Goal: Task Accomplishment & Management: Use online tool/utility

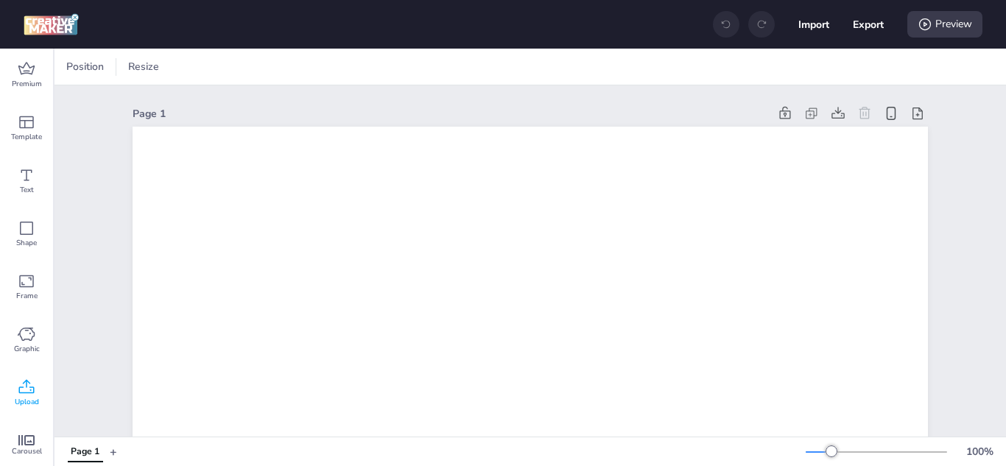
click at [29, 390] on icon at bounding box center [27, 388] width 18 height 18
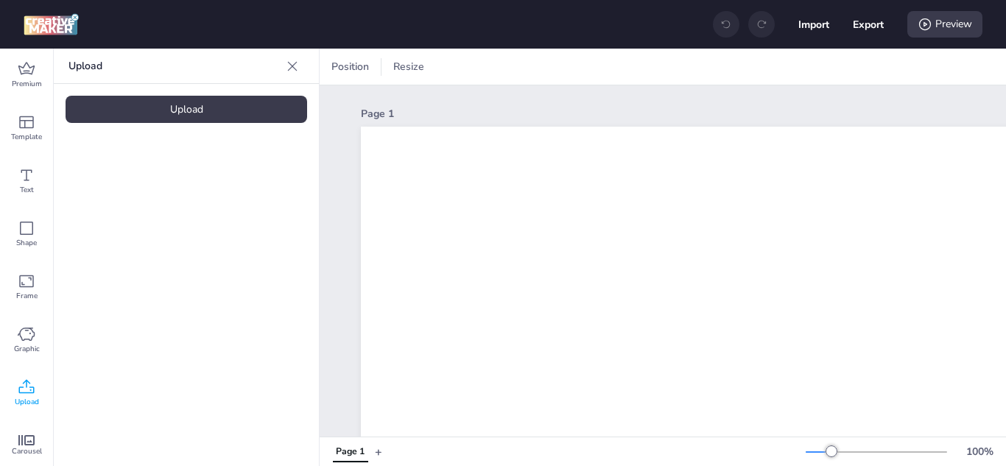
click at [186, 108] on div "Upload" at bounding box center [187, 109] width 242 height 27
click at [124, 202] on video at bounding box center [125, 205] width 118 height 59
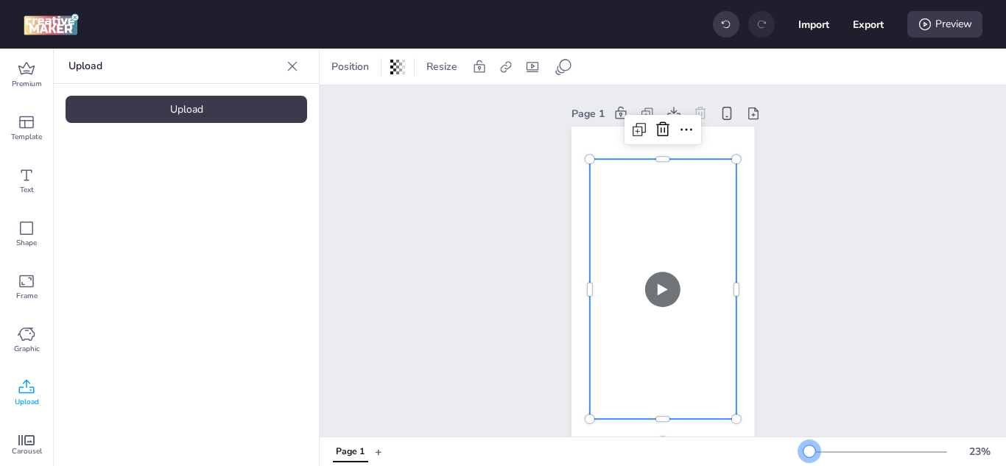
drag, startPoint x: 819, startPoint y: 453, endPoint x: 799, endPoint y: 449, distance: 21.0
click at [804, 441] on div at bounding box center [810, 452] width 12 height 12
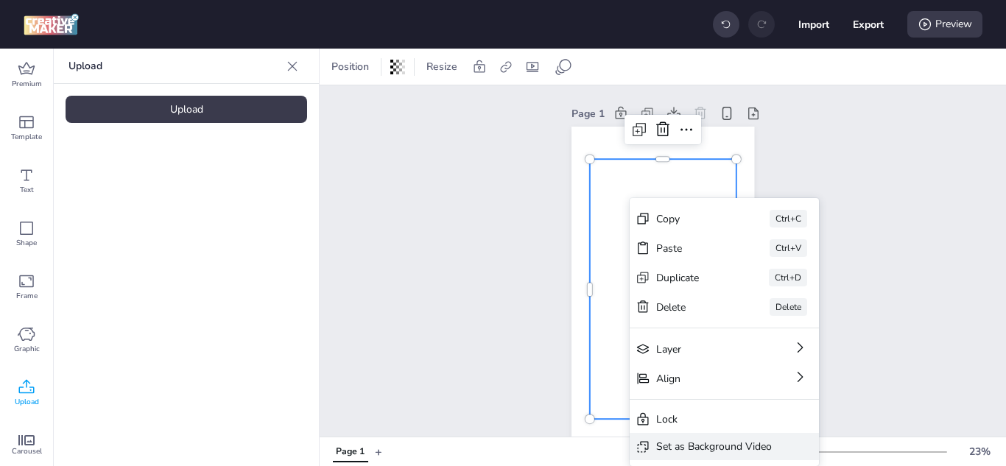
click at [697, 441] on div "Set as Background Video" at bounding box center [714, 446] width 116 height 15
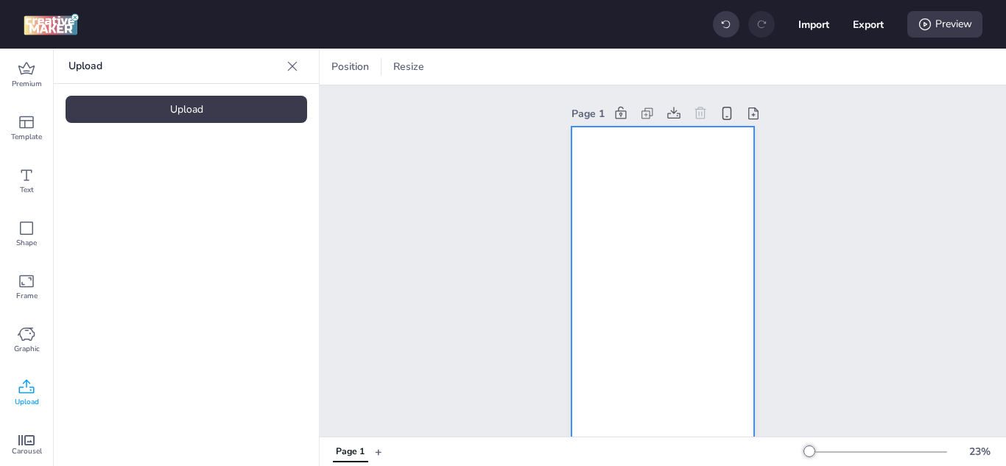
click at [658, 187] on video at bounding box center [663, 290] width 183 height 326
click at [631, 66] on icon at bounding box center [635, 67] width 15 height 15
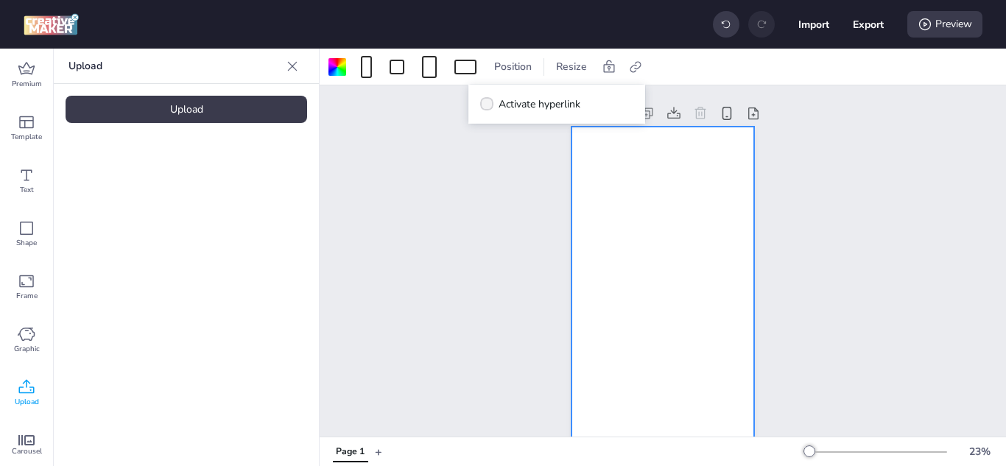
click at [485, 105] on icon at bounding box center [487, 104] width 10 height 8
click at [485, 105] on input "Activate hyperlink" at bounding box center [485, 110] width 10 height 10
checkbox input "true"
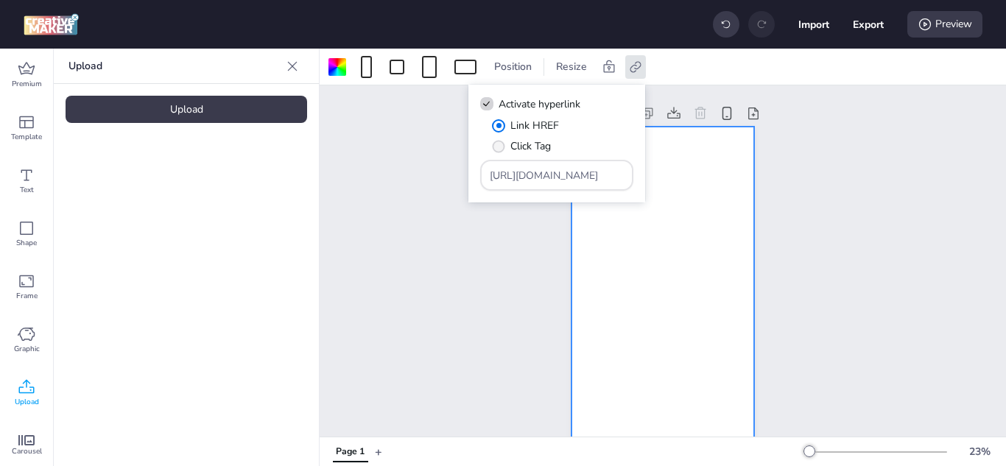
click at [502, 141] on span "" at bounding box center [499, 146] width 13 height 13
click at [501, 147] on input "Click Tag" at bounding box center [496, 152] width 10 height 10
radio input "true"
drag, startPoint x: 605, startPoint y: 175, endPoint x: 463, endPoint y: 178, distance: 142.2
click at [463, 178] on body "Import Export Preview Premium Template Text Shape Frame Graphic Upload Carousel…" at bounding box center [503, 233] width 1006 height 466
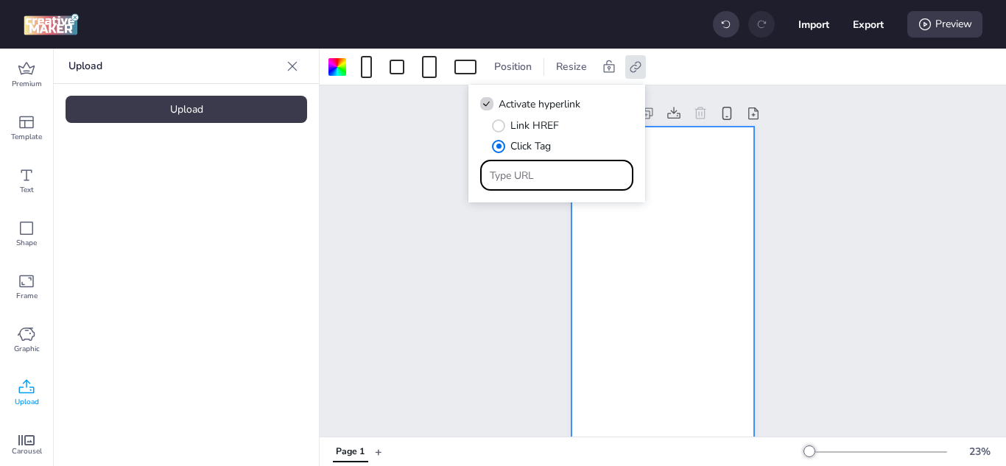
paste input "[URL][DOMAIN_NAME]"
type input "[URL][DOMAIN_NAME]"
click at [866, 19] on button "Export" at bounding box center [869, 25] width 30 height 30
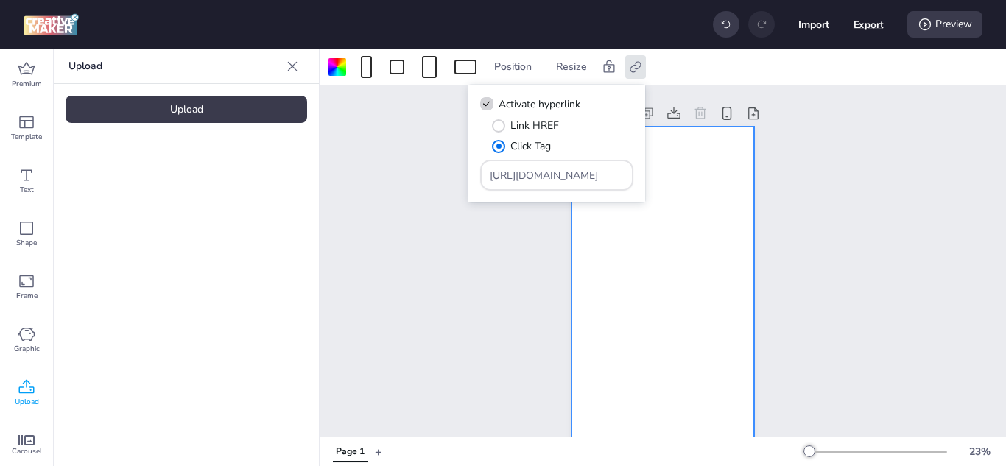
select select "html"
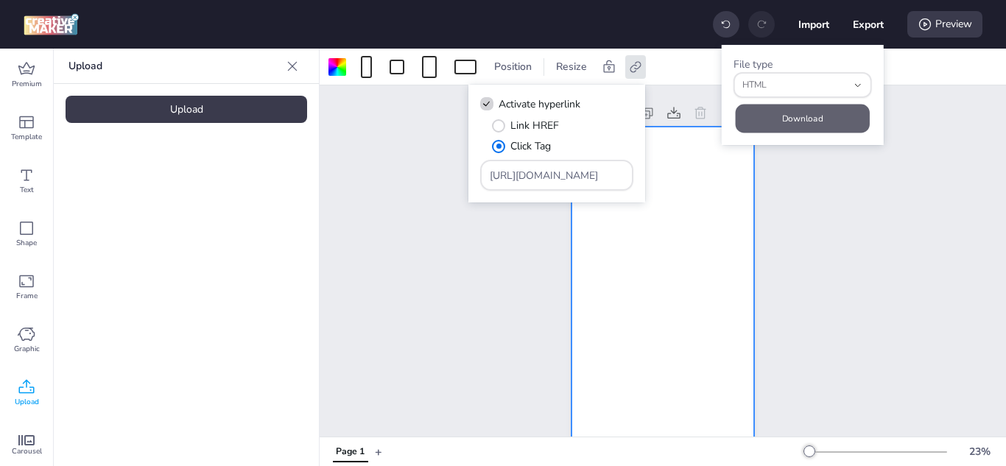
click at [821, 119] on button "Download" at bounding box center [803, 119] width 134 height 29
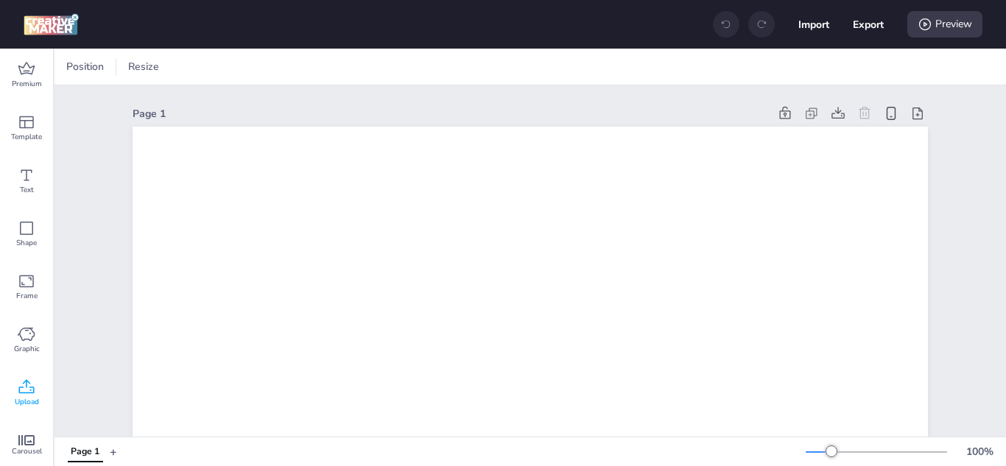
click at [29, 378] on div "Upload" at bounding box center [26, 393] width 53 height 53
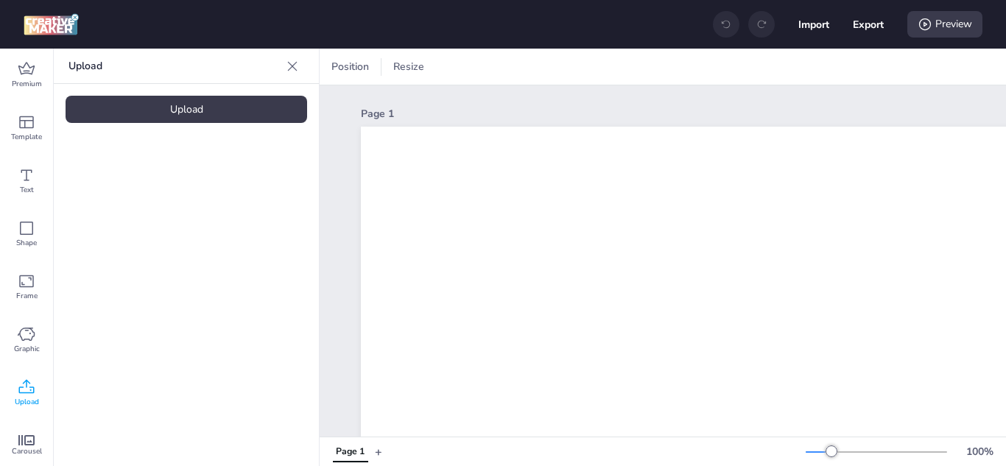
click at [192, 116] on div "Upload" at bounding box center [187, 109] width 242 height 27
click at [23, 387] on icon at bounding box center [27, 388] width 18 height 18
click at [175, 105] on div "Upload" at bounding box center [187, 109] width 242 height 27
click at [119, 205] on video at bounding box center [125, 205] width 118 height 59
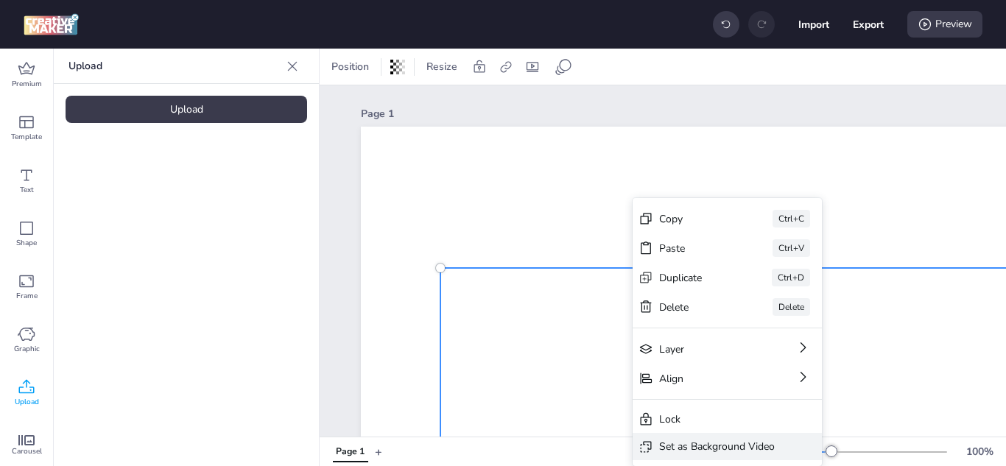
click at [724, 446] on div "Set as Background Video" at bounding box center [717, 446] width 116 height 15
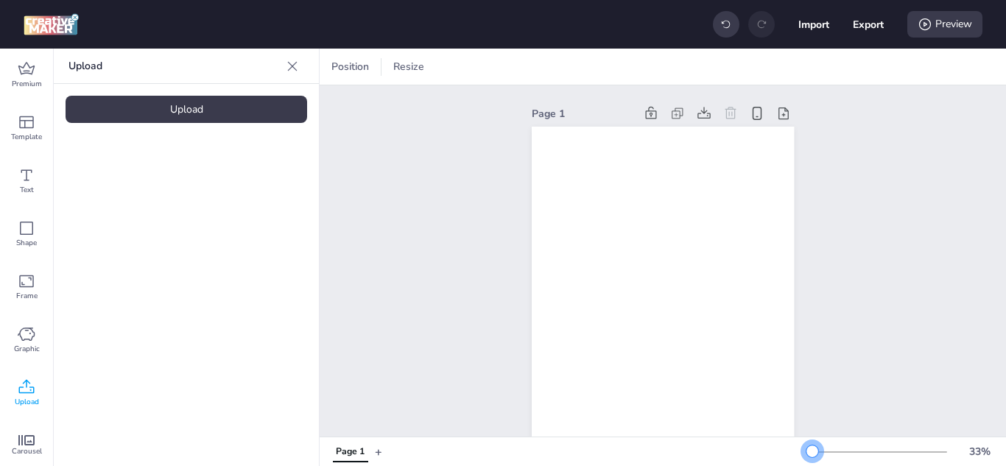
drag, startPoint x: 823, startPoint y: 455, endPoint x: 801, endPoint y: 453, distance: 21.5
click at [807, 453] on div at bounding box center [813, 452] width 12 height 12
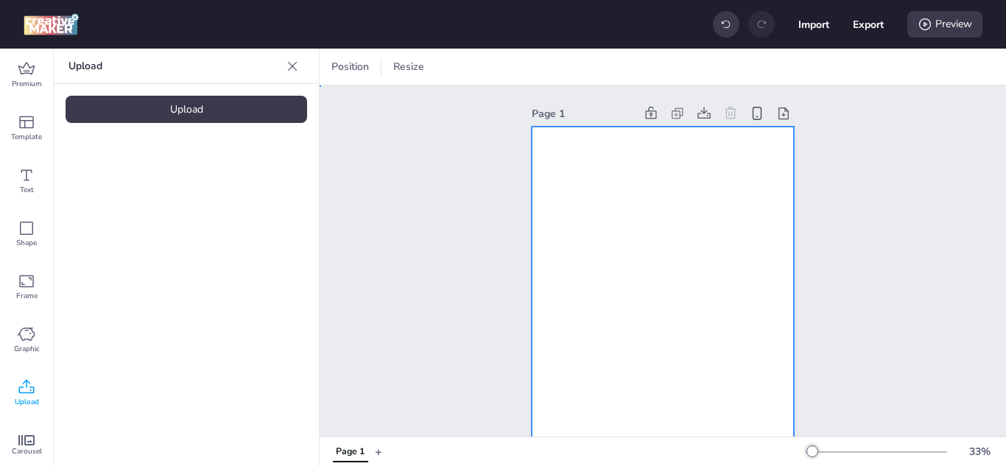
click at [659, 333] on video at bounding box center [663, 360] width 262 height 467
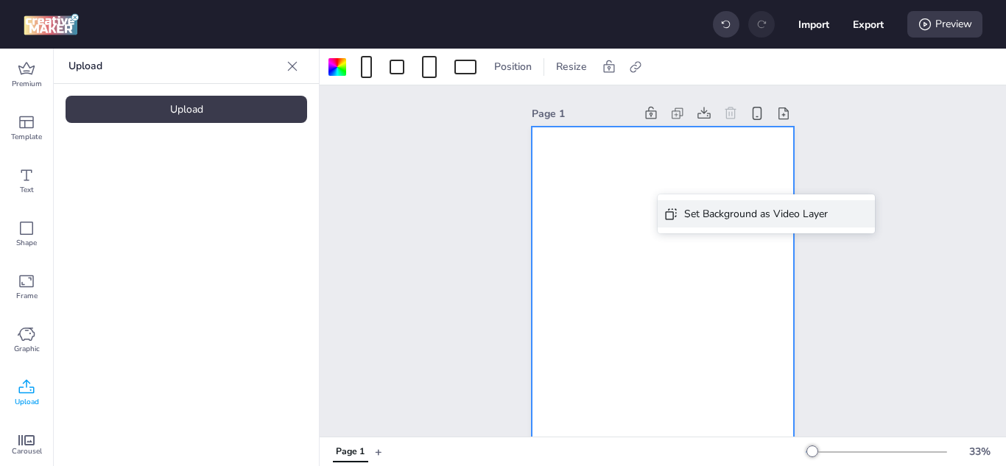
click at [704, 212] on div "Set Background as Video Layer" at bounding box center [756, 213] width 144 height 15
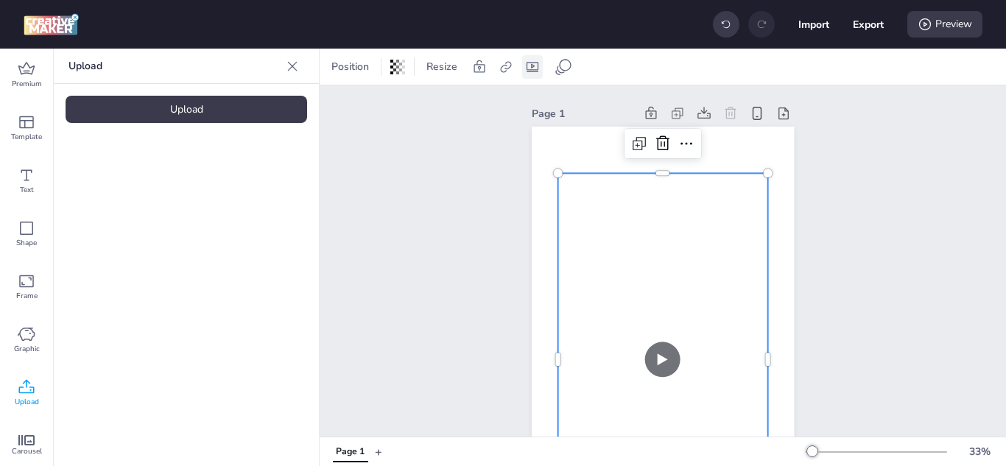
click at [528, 66] on icon at bounding box center [532, 67] width 15 height 15
select select "contain"
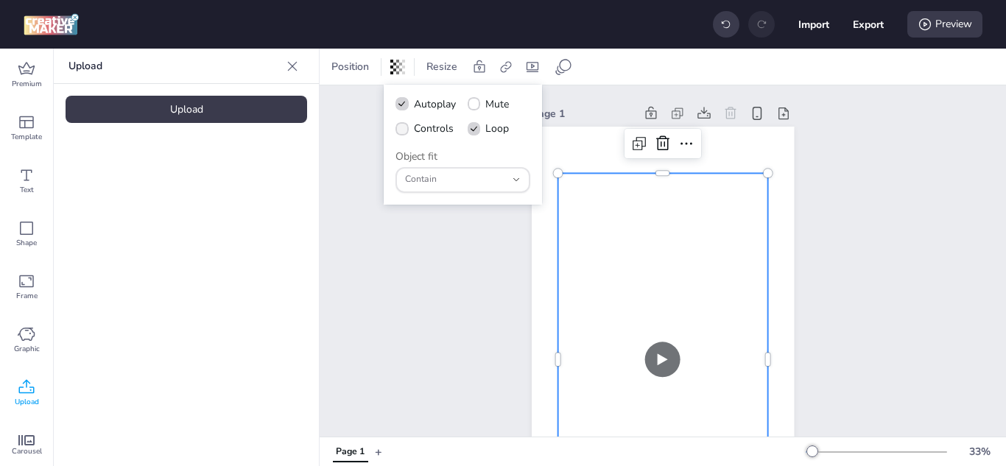
click at [405, 127] on icon at bounding box center [402, 129] width 10 height 8
click at [404, 130] on input "Controls" at bounding box center [400, 135] width 10 height 10
checkbox input "true"
click at [516, 175] on icon "button" at bounding box center [516, 180] width 10 height 10
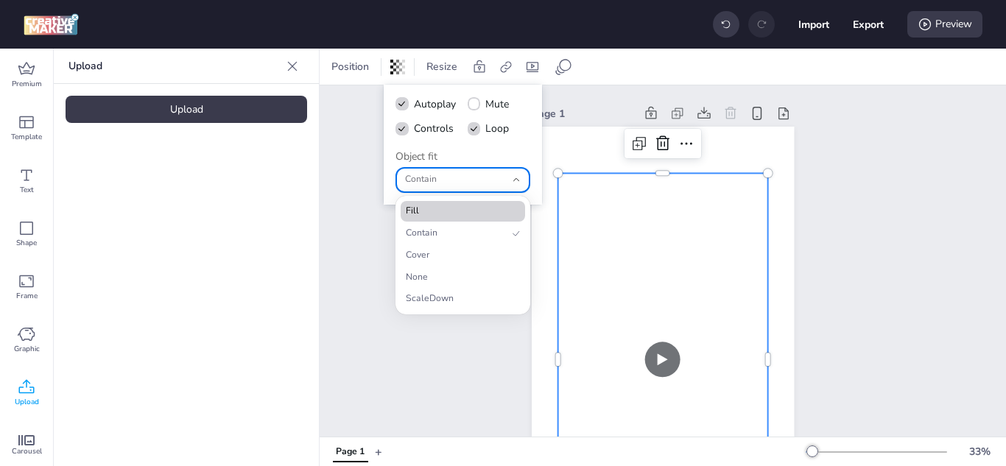
click at [487, 209] on span "Fill" at bounding box center [457, 211] width 102 height 13
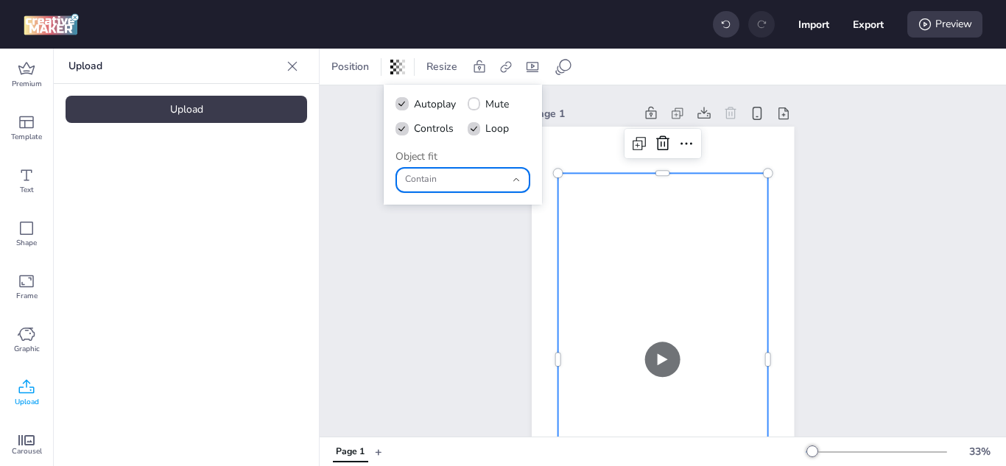
type input "fill"
select select "fill"
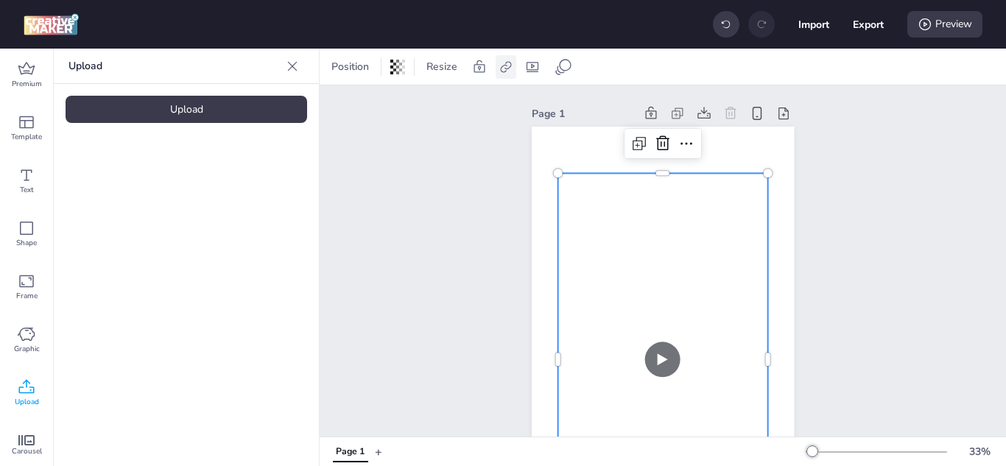
click at [505, 65] on icon at bounding box center [505, 66] width 11 height 11
click at [353, 98] on span at bounding box center [357, 104] width 13 height 13
click at [353, 105] on input "Activate hyperlink" at bounding box center [355, 110] width 10 height 10
checkbox input "true"
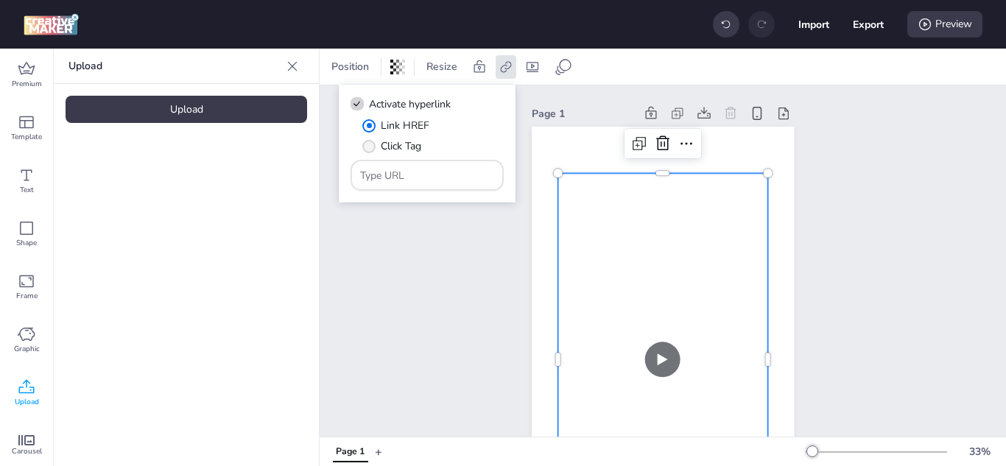
click at [368, 147] on span "" at bounding box center [368, 146] width 13 height 13
click at [368, 147] on input "Click Tag" at bounding box center [367, 152] width 10 height 10
radio input "true"
click at [410, 166] on div at bounding box center [427, 175] width 135 height 28
paste input "[URL][DOMAIN_NAME]"
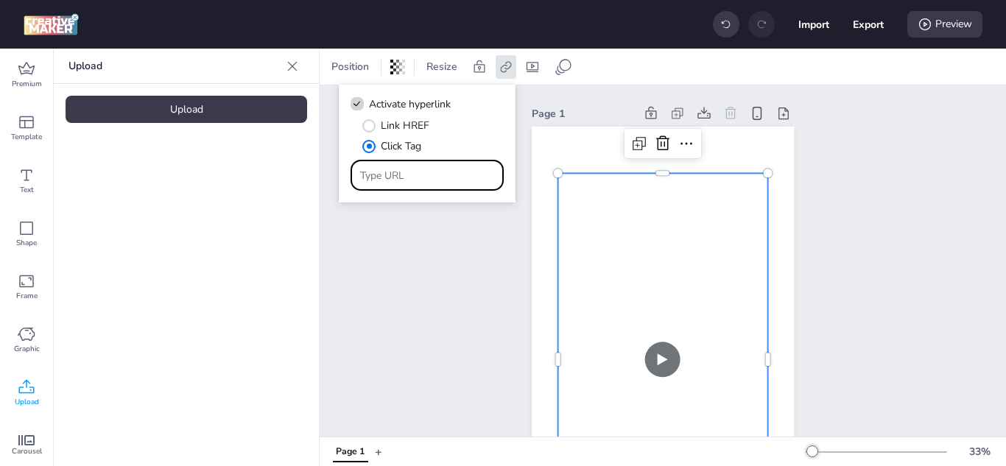
type input "[URL][DOMAIN_NAME]"
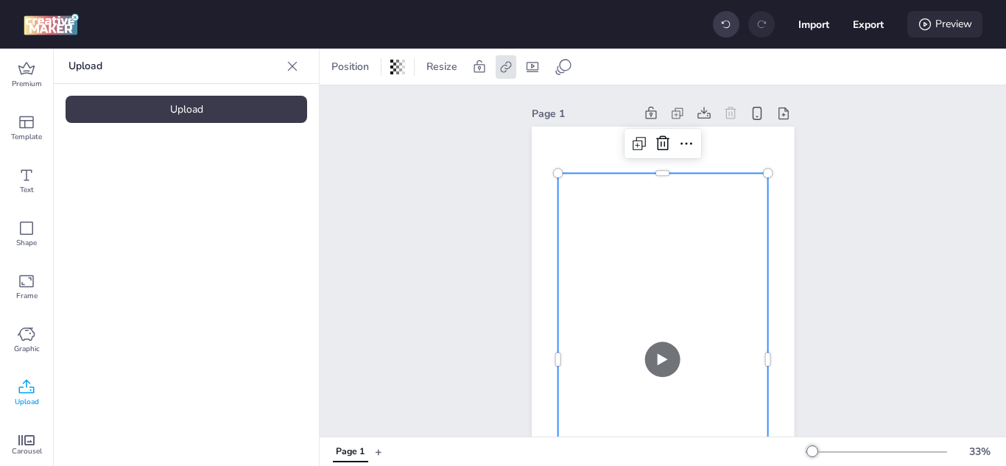
click at [930, 21] on icon at bounding box center [925, 24] width 15 height 15
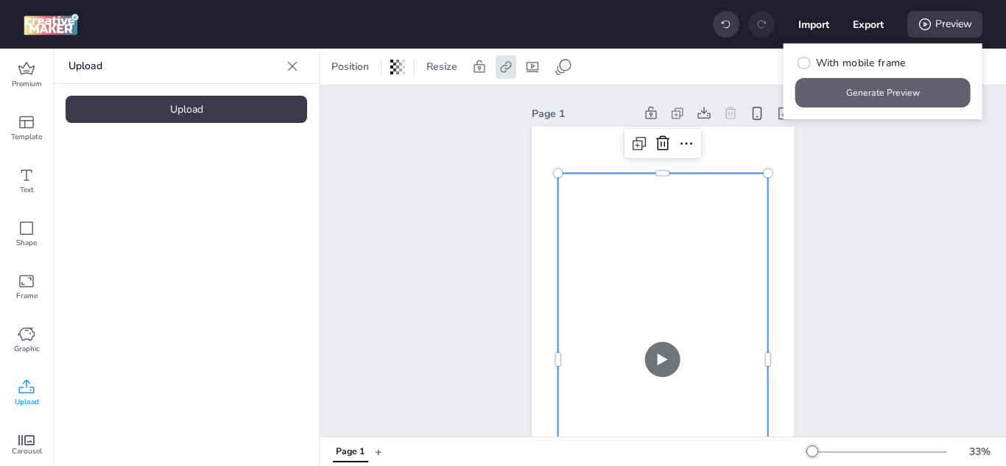
click at [878, 99] on button "Generate Preview" at bounding box center [883, 92] width 175 height 29
click at [649, 357] on video at bounding box center [663, 359] width 210 height 373
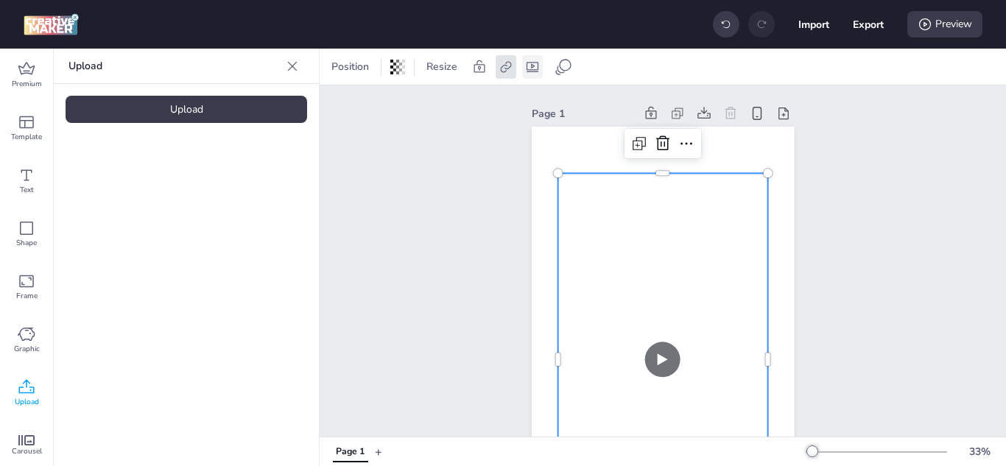
click at [530, 71] on icon at bounding box center [533, 67] width 12 height 10
select select "fill"
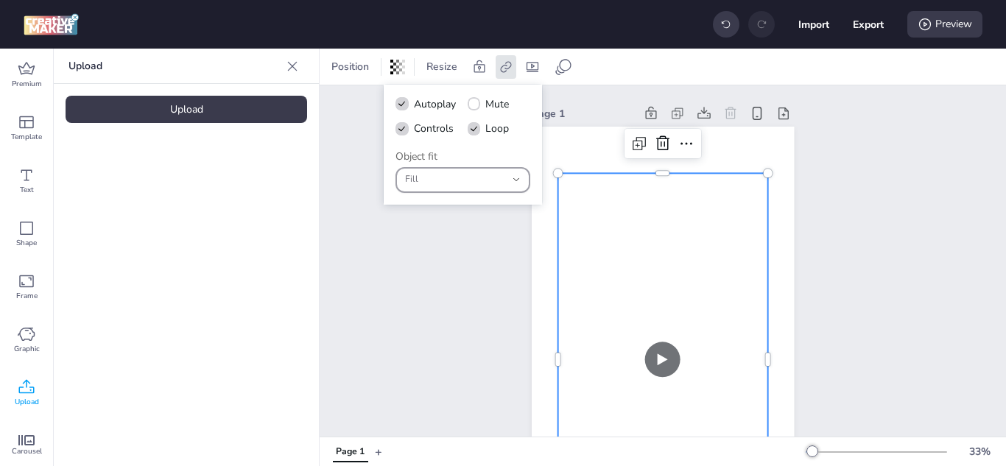
click at [514, 178] on icon "button" at bounding box center [516, 180] width 10 height 10
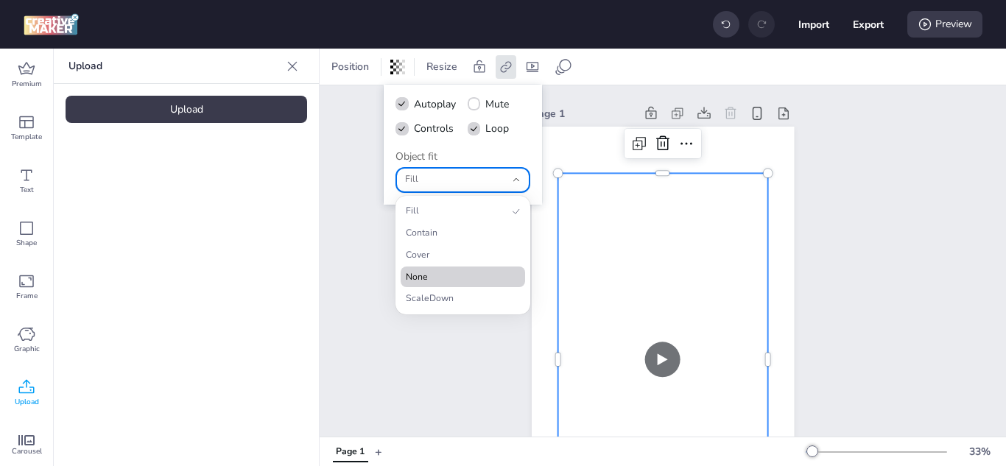
click at [470, 276] on span "None" at bounding box center [457, 277] width 102 height 13
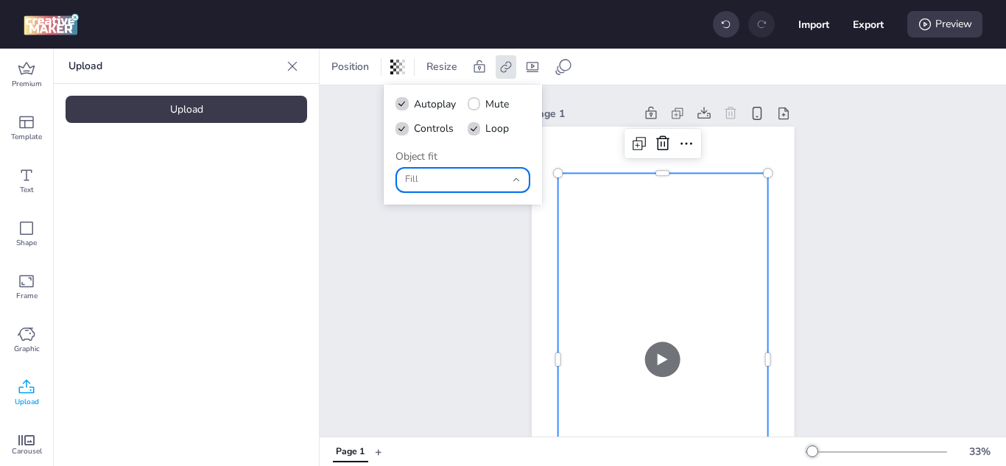
type input "none"
select select "none"
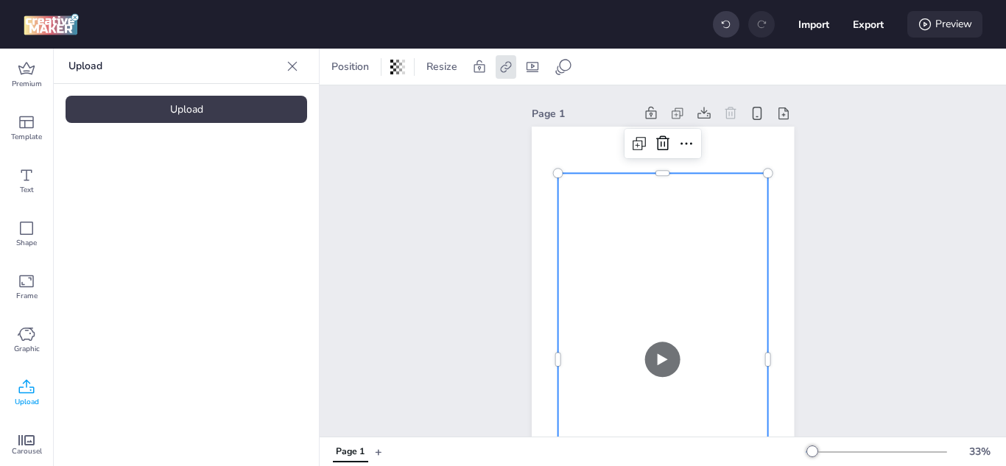
click at [952, 26] on div "Preview" at bounding box center [945, 24] width 75 height 27
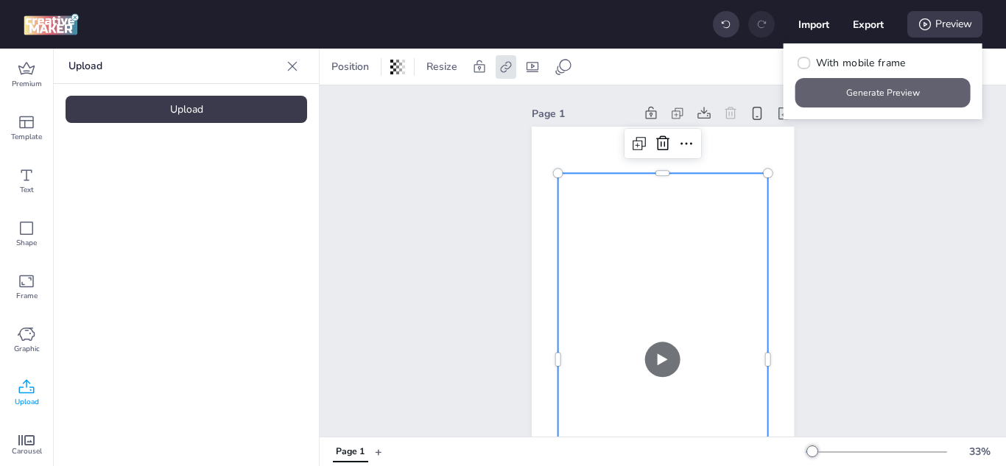
click at [879, 89] on button "Generate Preview" at bounding box center [883, 92] width 175 height 29
click at [536, 69] on icon at bounding box center [532, 67] width 15 height 15
select select "none"
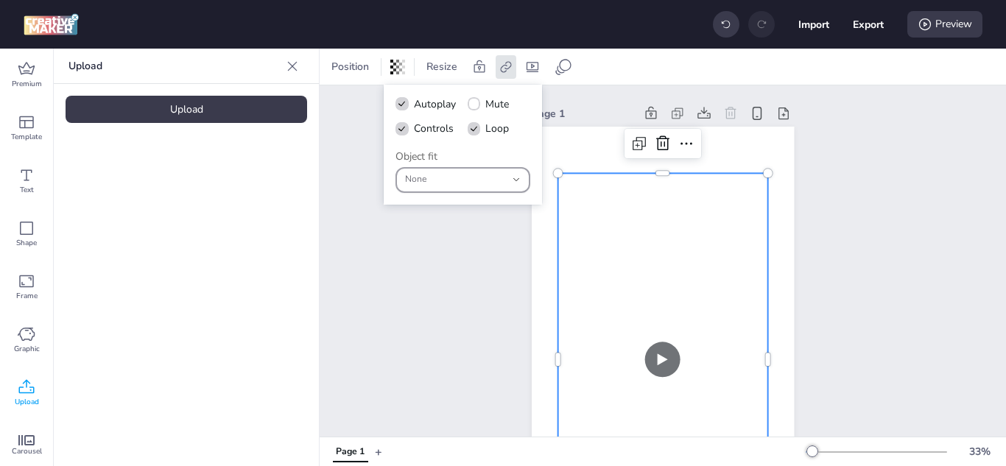
click at [516, 177] on icon "button" at bounding box center [516, 180] width 10 height 10
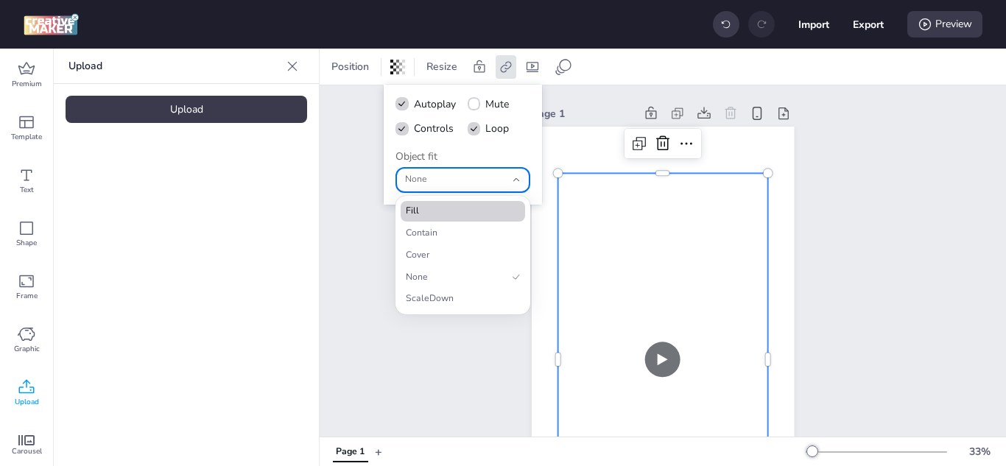
click at [495, 208] on span "Fill" at bounding box center [457, 211] width 102 height 13
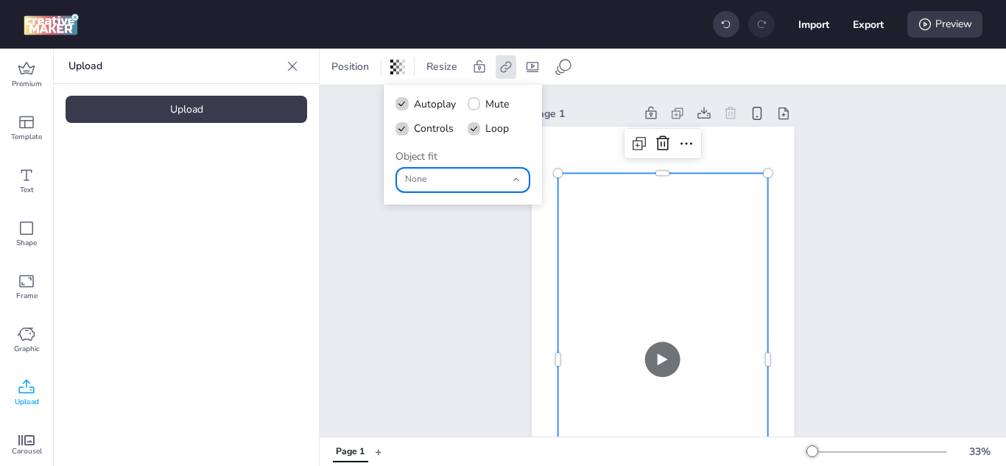
type input "fill"
select select "fill"
click at [936, 23] on div "Preview" at bounding box center [945, 24] width 75 height 27
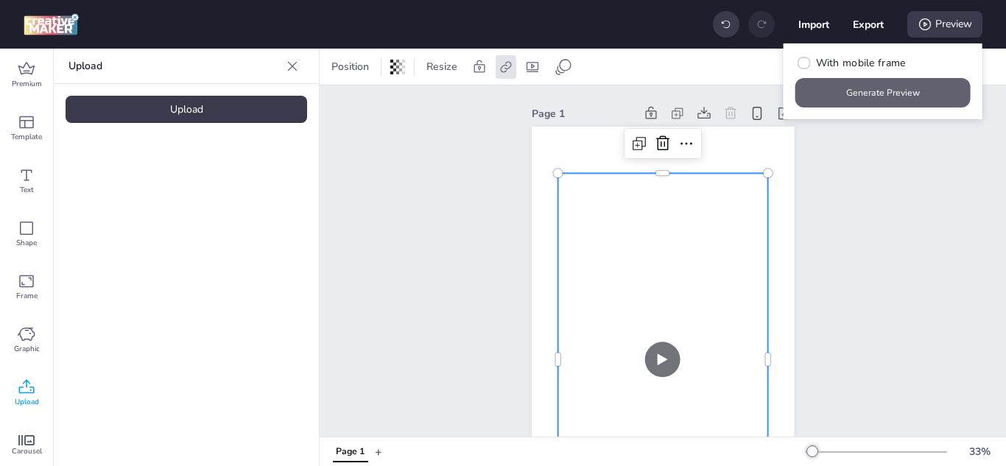
click at [923, 97] on button "Generate Preview" at bounding box center [883, 92] width 175 height 29
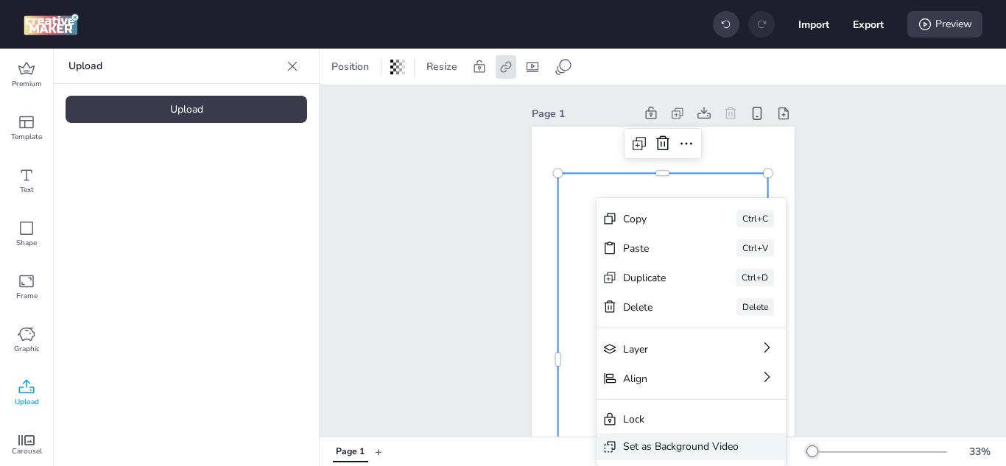
click at [690, 446] on div "Set as Background Video" at bounding box center [681, 446] width 116 height 15
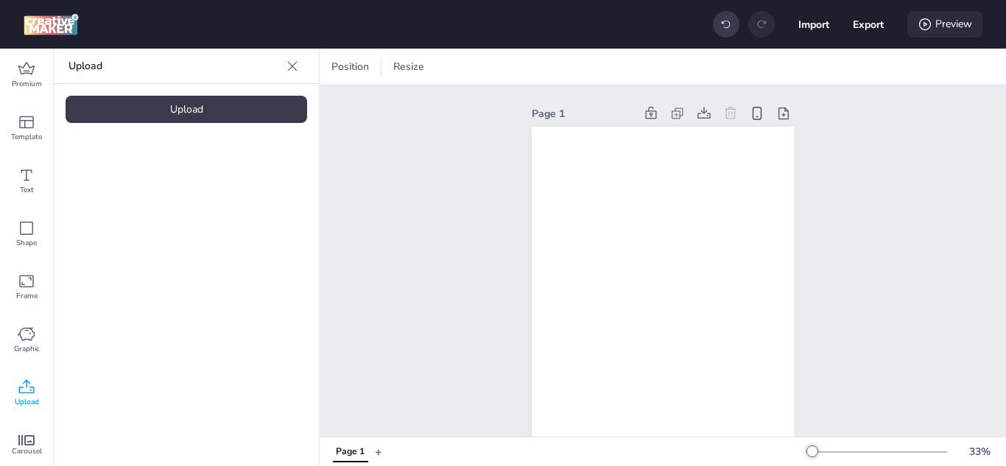
click at [949, 23] on div "Preview" at bounding box center [945, 24] width 75 height 27
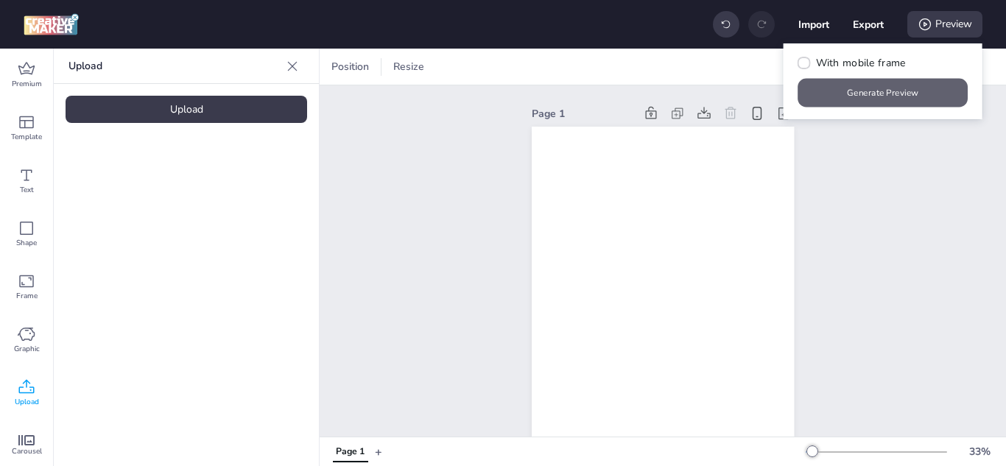
click at [931, 95] on button "Generate Preview" at bounding box center [884, 93] width 170 height 29
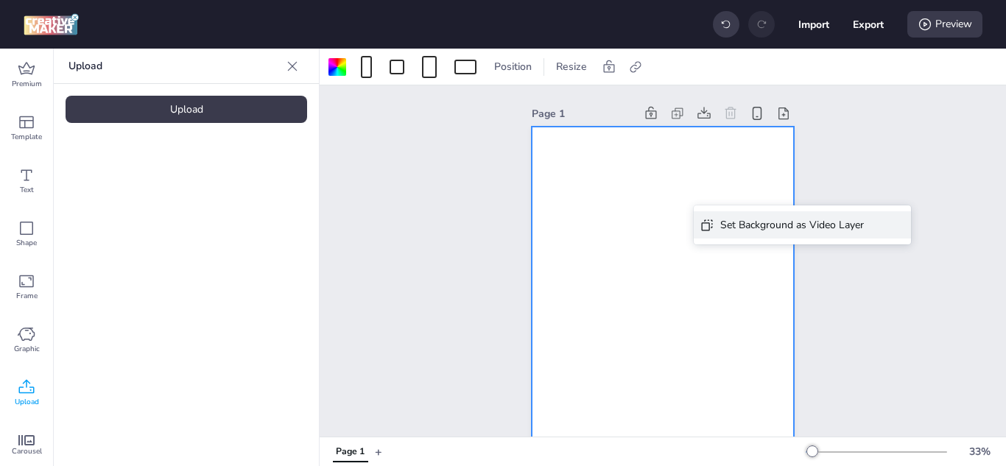
click at [712, 229] on icon at bounding box center [707, 225] width 15 height 15
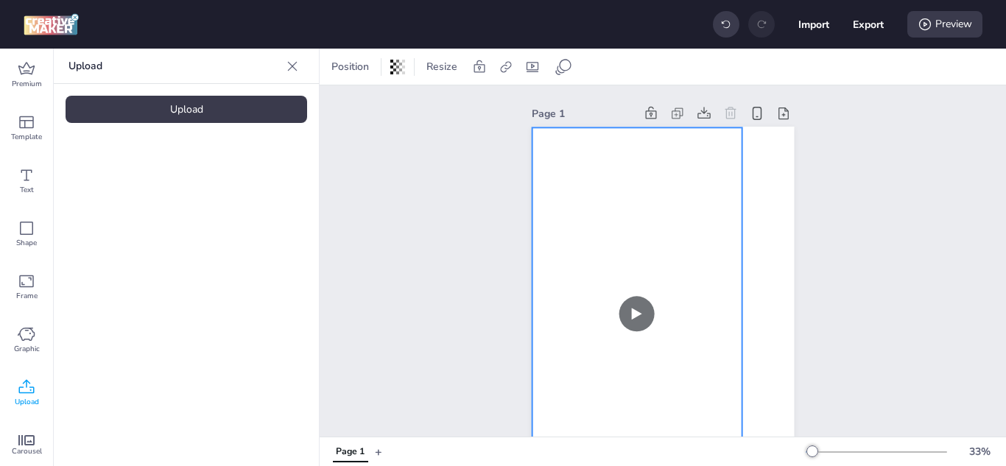
drag, startPoint x: 577, startPoint y: 192, endPoint x: 551, endPoint y: 147, distance: 52.4
click at [551, 147] on video at bounding box center [637, 313] width 210 height 373
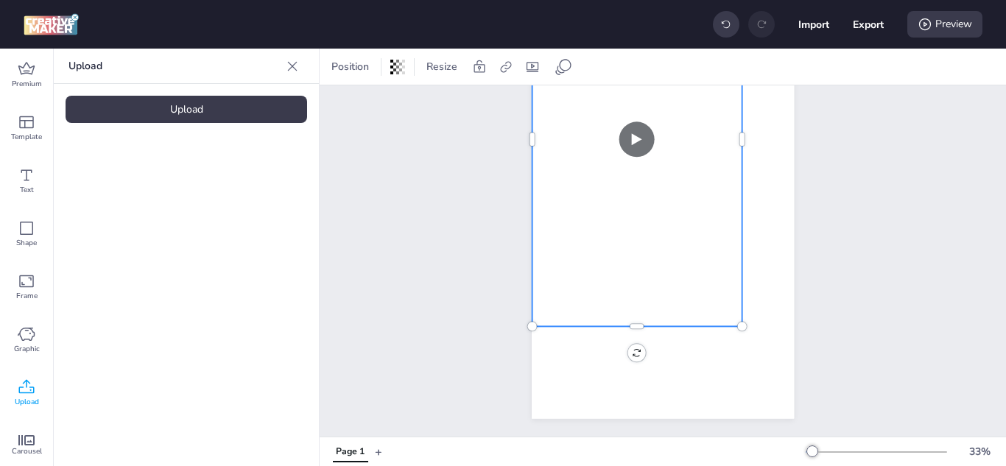
scroll to position [186, 0]
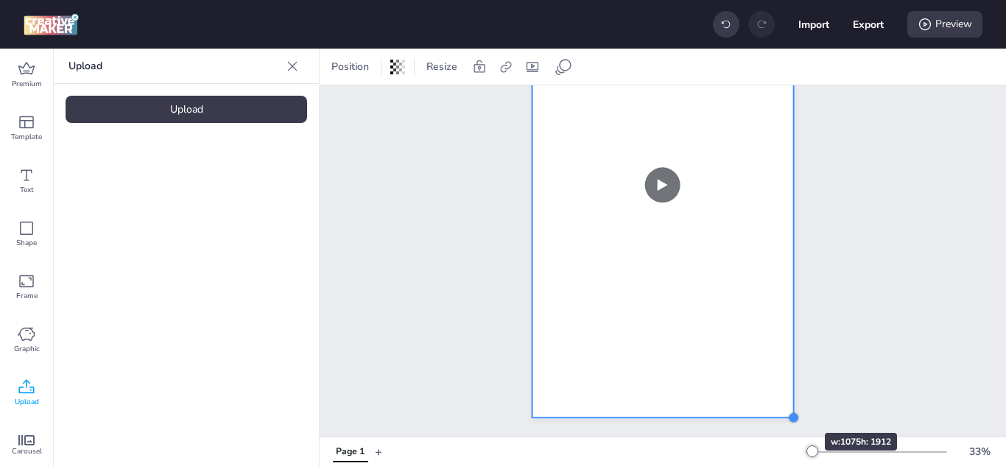
drag, startPoint x: 732, startPoint y: 315, endPoint x: 781, endPoint y: 407, distance: 103.5
click at [787, 412] on div at bounding box center [793, 418] width 12 height 12
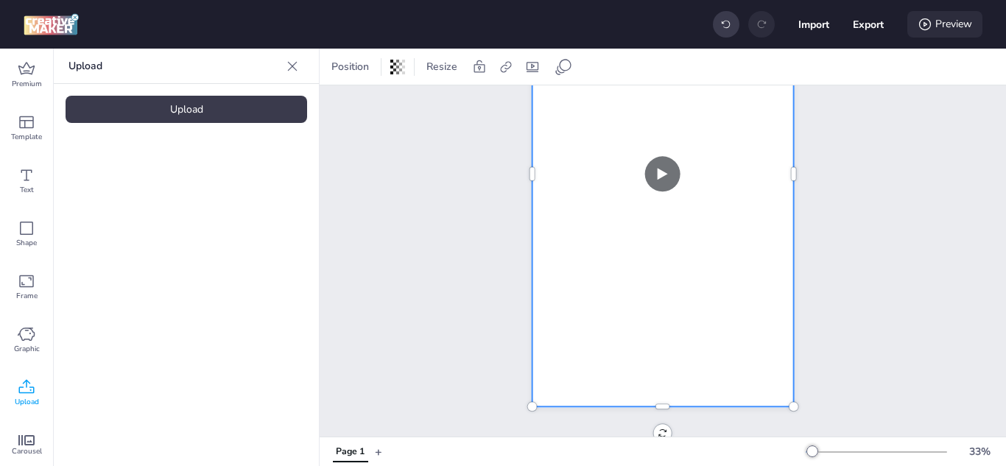
click at [953, 24] on div "Preview" at bounding box center [945, 24] width 75 height 27
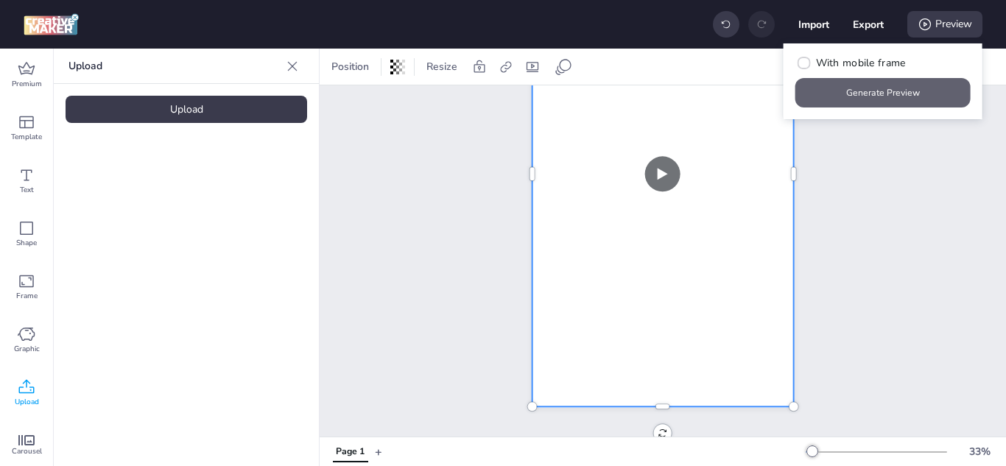
click at [882, 96] on button "Generate Preview" at bounding box center [883, 92] width 175 height 29
click at [501, 69] on icon at bounding box center [505, 66] width 11 height 11
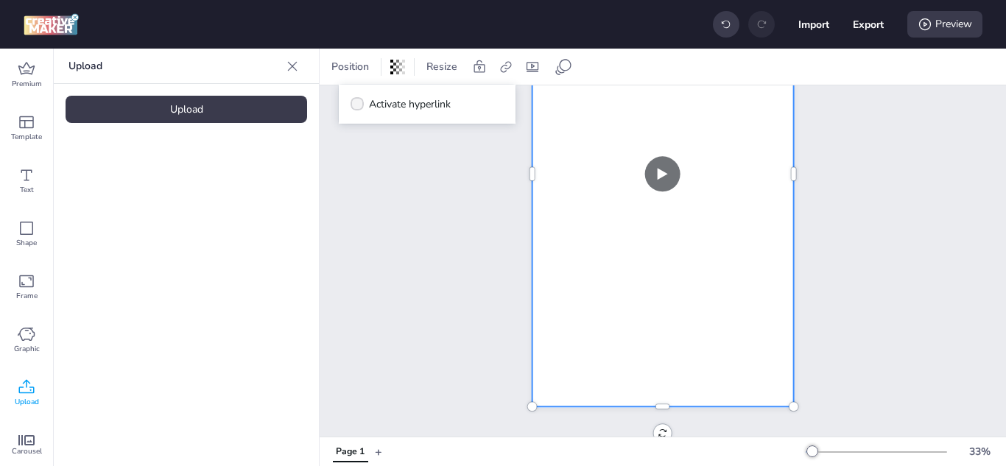
click at [349, 105] on label "Activate hyperlink" at bounding box center [400, 104] width 110 height 26
click at [350, 105] on input "Activate hyperlink" at bounding box center [355, 110] width 10 height 10
checkbox input "true"
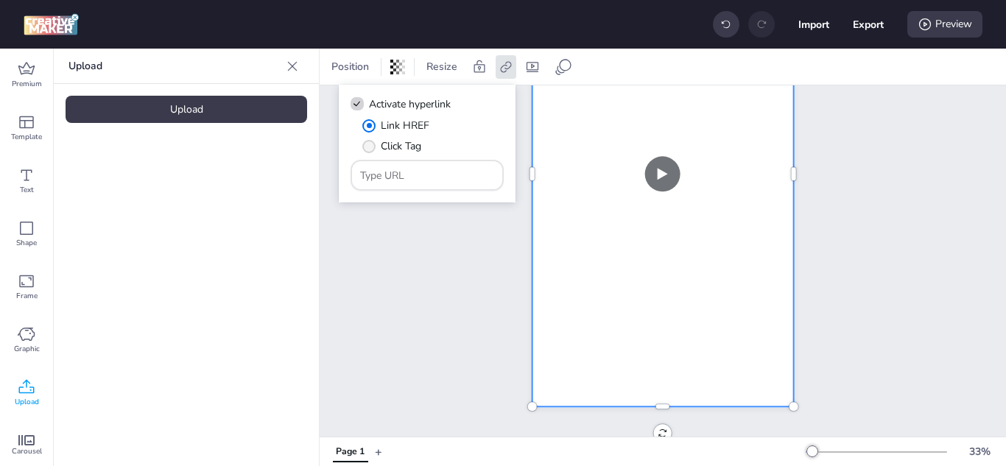
click at [370, 148] on span "" at bounding box center [368, 146] width 13 height 13
click at [370, 148] on input "Click Tag" at bounding box center [367, 152] width 10 height 10
radio input "true"
click at [421, 177] on input "Type URL" at bounding box center [427, 175] width 135 height 15
paste input "[URL][DOMAIN_NAME]"
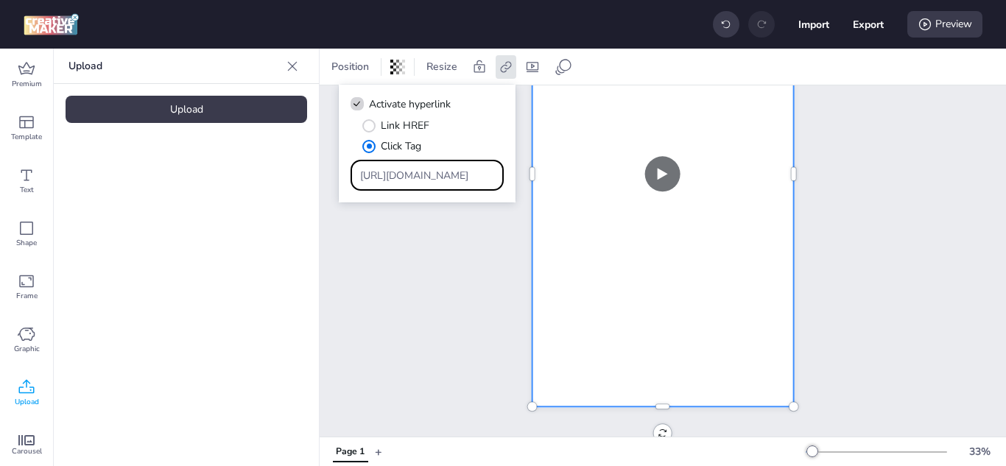
scroll to position [0, 2161]
type input "[URL][DOMAIN_NAME]"
click at [871, 28] on button "Export" at bounding box center [869, 25] width 30 height 30
select select "html"
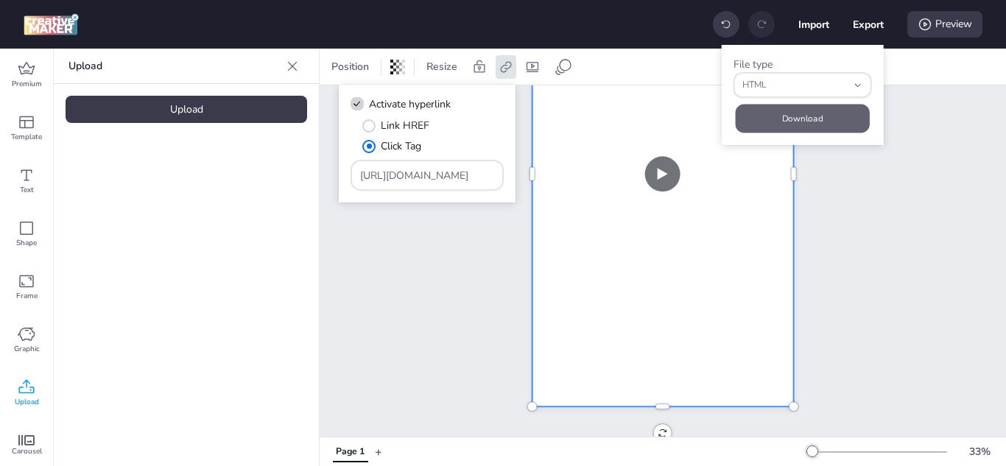
click at [803, 116] on button "Download" at bounding box center [803, 119] width 134 height 29
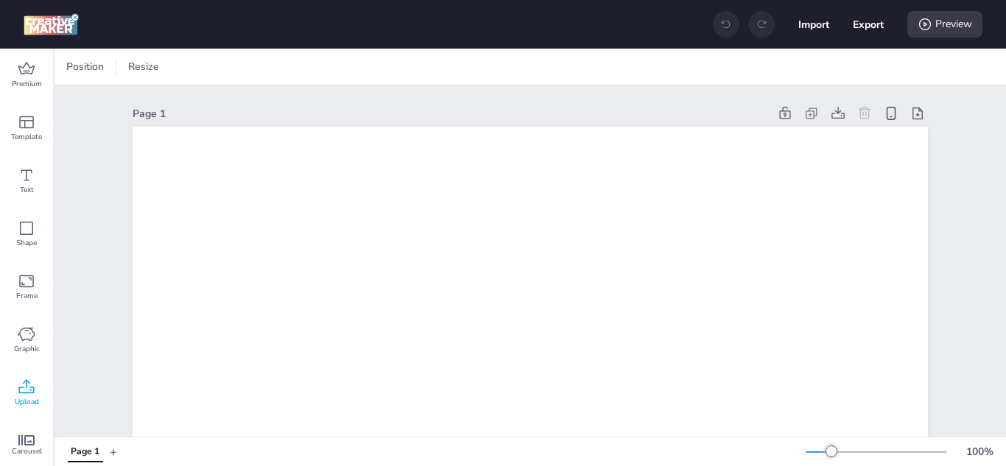
click at [28, 395] on icon at bounding box center [27, 388] width 18 height 18
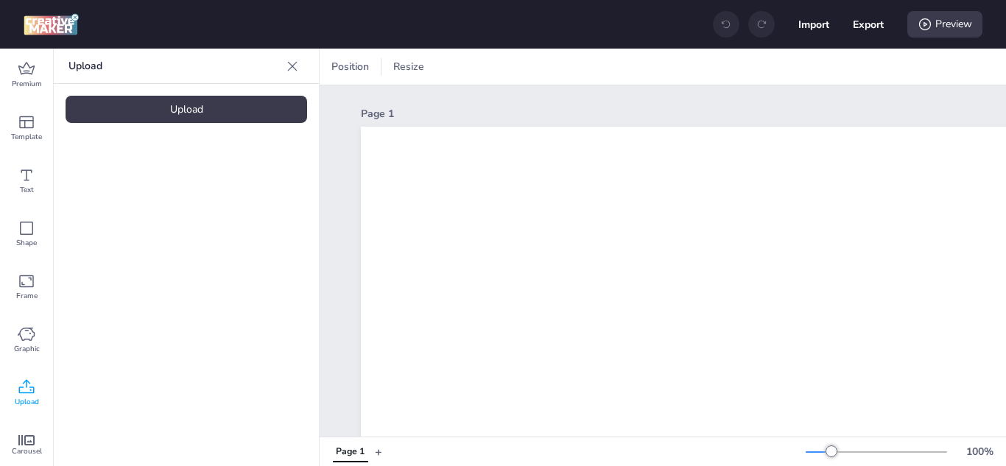
click at [211, 124] on div "Upload Upload" at bounding box center [186, 258] width 265 height 418
click at [192, 113] on div "Upload" at bounding box center [187, 109] width 242 height 27
click at [129, 197] on video at bounding box center [125, 205] width 118 height 59
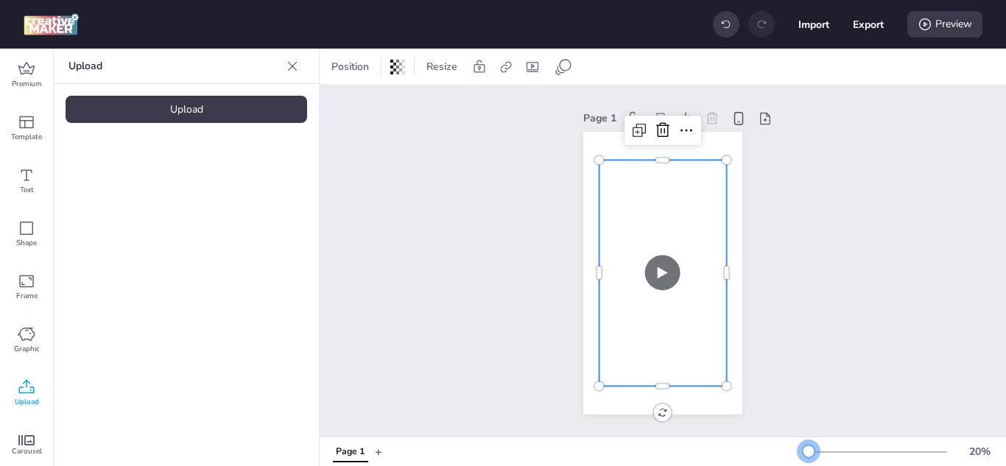
drag, startPoint x: 805, startPoint y: 454, endPoint x: 798, endPoint y: 455, distance: 7.4
click at [803, 455] on div at bounding box center [809, 452] width 12 height 12
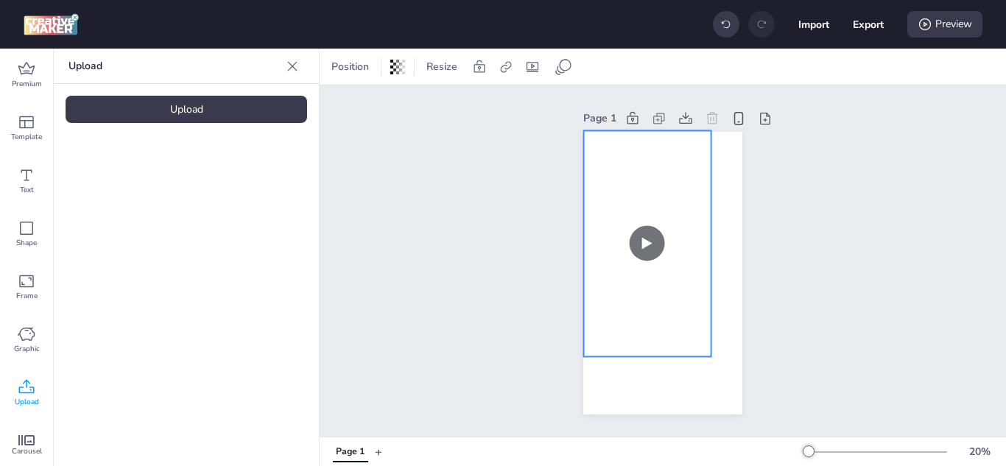
drag, startPoint x: 653, startPoint y: 324, endPoint x: 637, endPoint y: 295, distance: 33.3
click at [637, 295] on video at bounding box center [647, 243] width 127 height 226
click at [642, 311] on video at bounding box center [648, 246] width 127 height 226
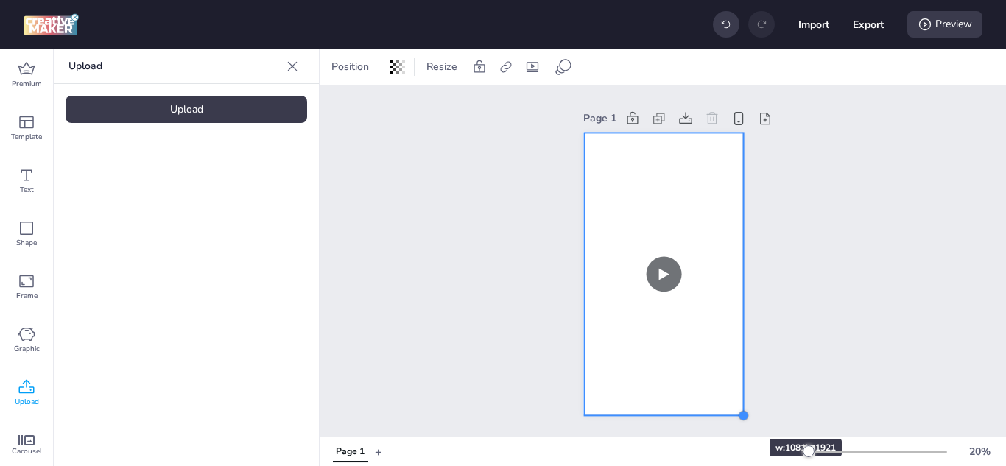
drag, startPoint x: 698, startPoint y: 356, endPoint x: 726, endPoint y: 413, distance: 63.3
click at [726, 413] on div "Page 1" at bounding box center [662, 262] width 159 height 342
click at [534, 69] on icon at bounding box center [532, 67] width 15 height 15
select select "contain"
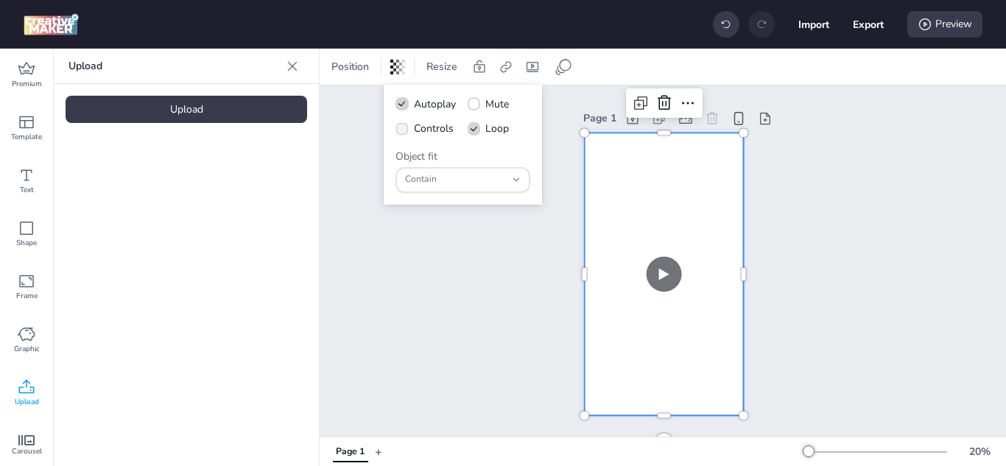
click at [407, 127] on icon at bounding box center [402, 128] width 10 height 7
click at [404, 130] on input "Controls" at bounding box center [400, 135] width 10 height 10
checkbox input "true"
click at [473, 102] on icon at bounding box center [474, 104] width 10 height 8
click at [473, 105] on input "Mute" at bounding box center [472, 110] width 10 height 10
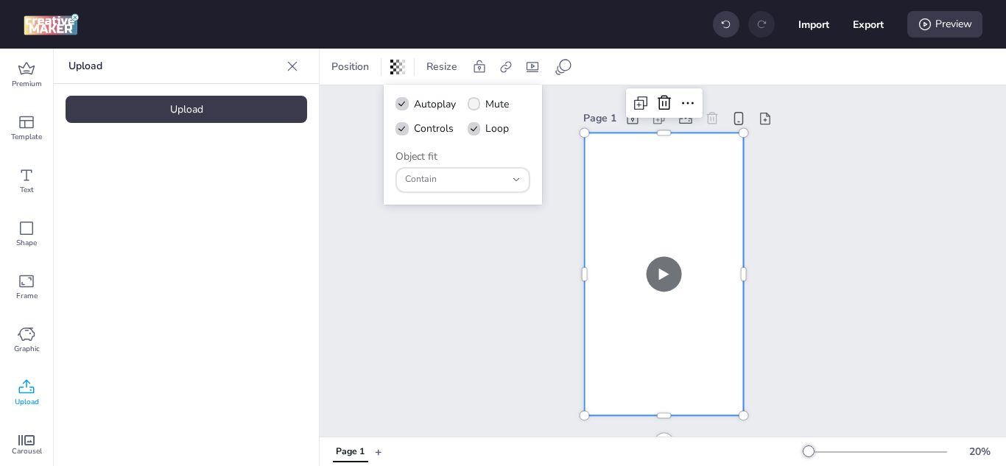
checkbox input "true"
click at [509, 66] on icon at bounding box center [506, 67] width 15 height 15
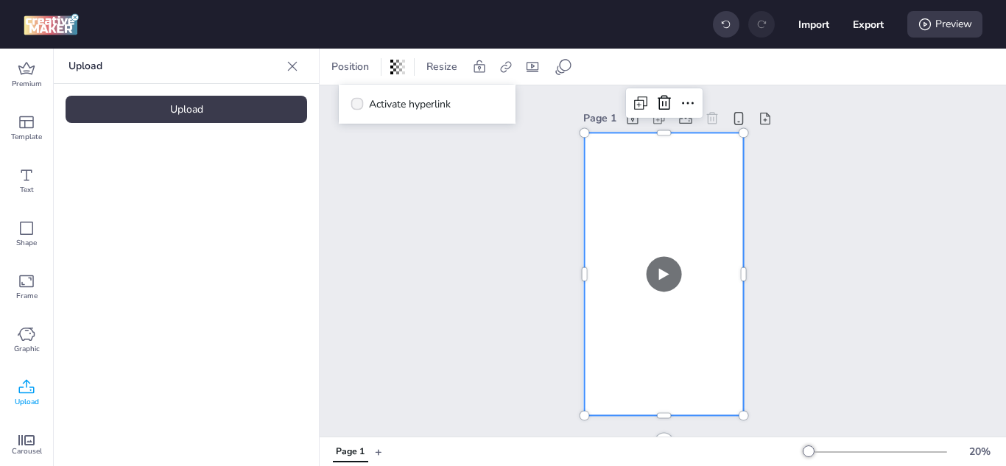
click at [366, 101] on label "Activate hyperlink" at bounding box center [400, 104] width 110 height 26
click at [359, 105] on input "Activate hyperlink" at bounding box center [355, 110] width 10 height 10
checkbox input "true"
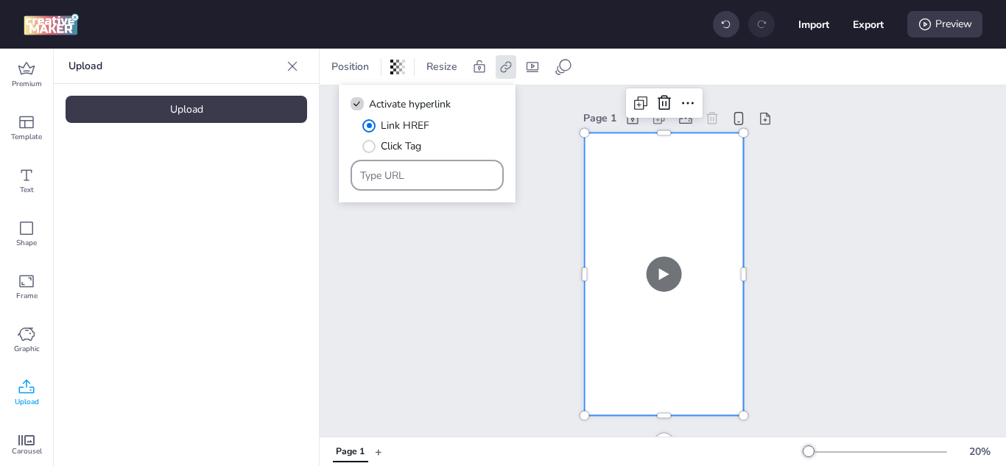
click at [396, 175] on input "Type URL" at bounding box center [427, 175] width 135 height 15
paste input "[URL][DOMAIN_NAME]"
type input "[URL][DOMAIN_NAME]"
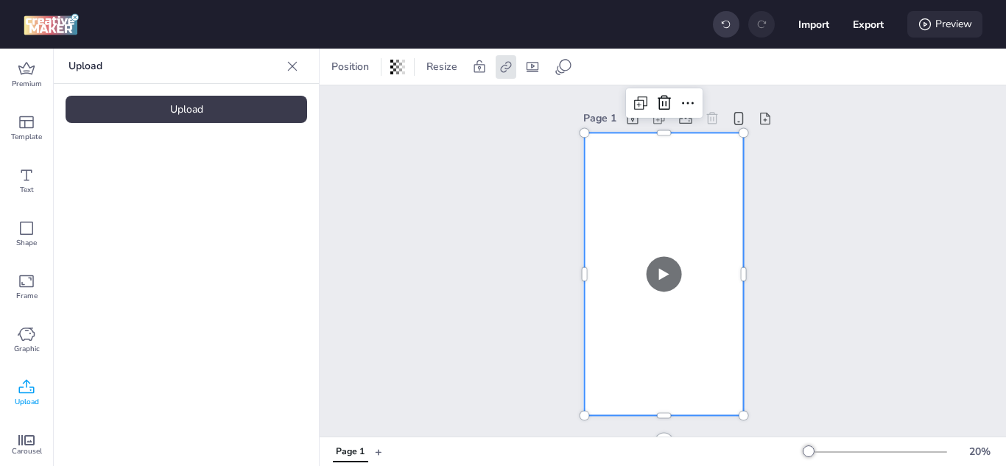
click at [961, 22] on div "Preview" at bounding box center [945, 24] width 75 height 27
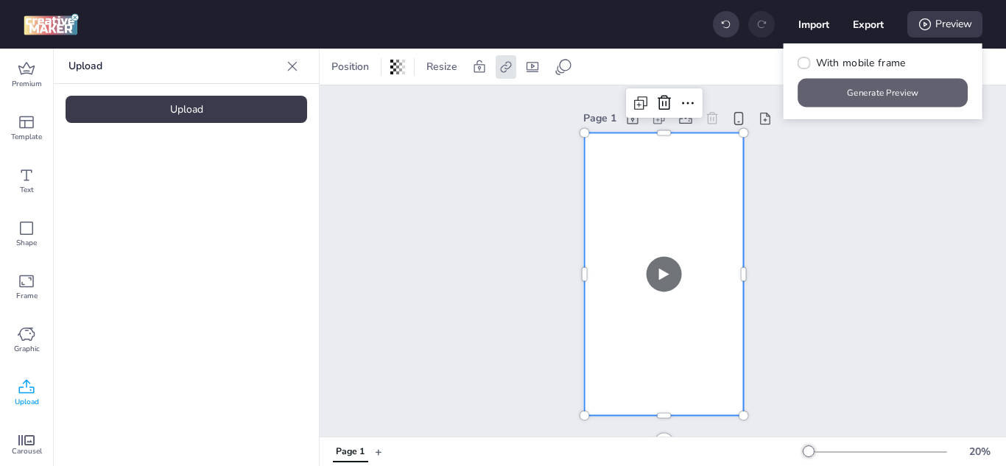
click at [896, 88] on button "Generate Preview" at bounding box center [884, 93] width 170 height 29
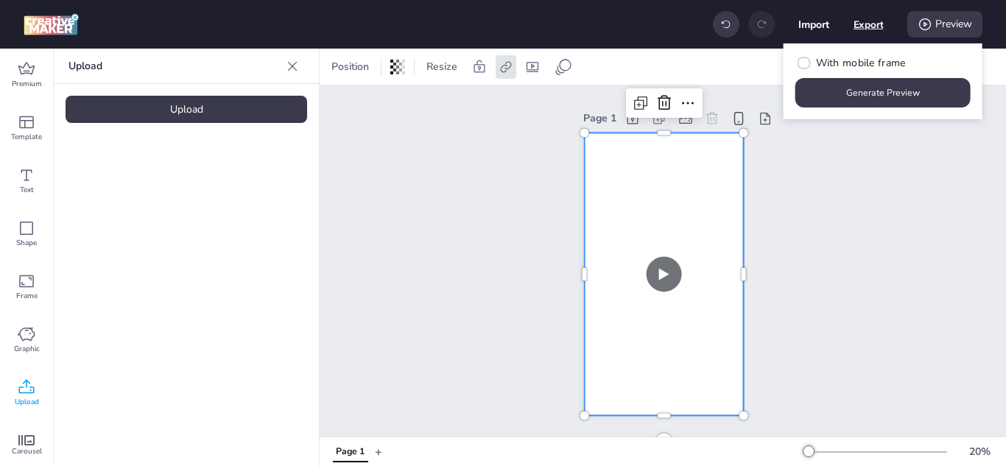
click at [863, 20] on button "Export" at bounding box center [869, 25] width 30 height 30
select select "html"
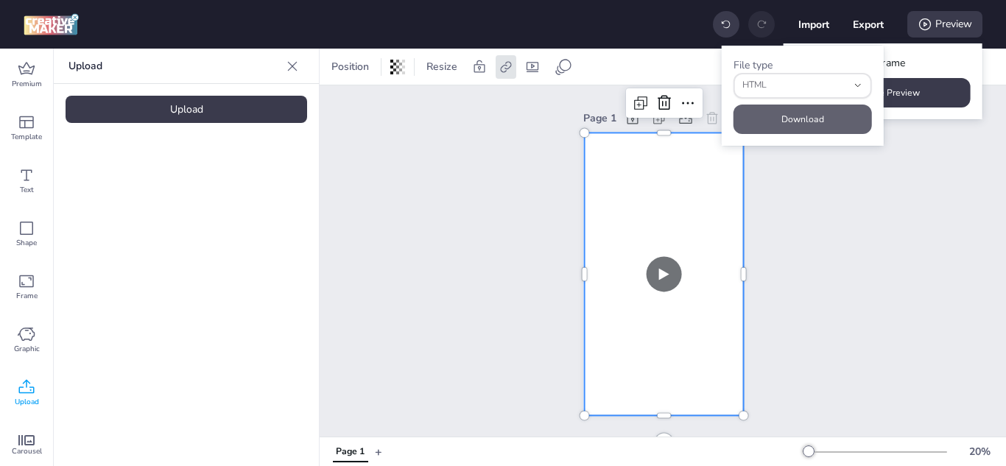
click at [815, 121] on button "Download" at bounding box center [803, 119] width 138 height 29
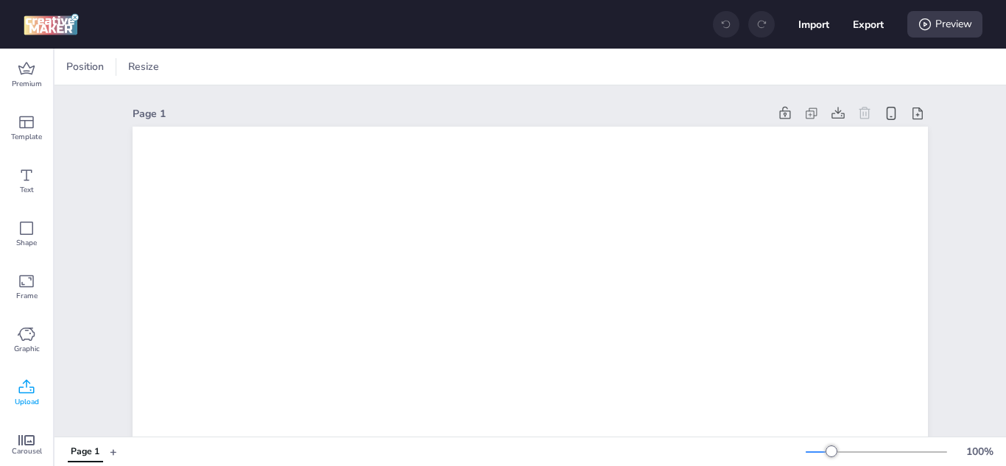
click at [32, 396] on icon at bounding box center [27, 388] width 18 height 18
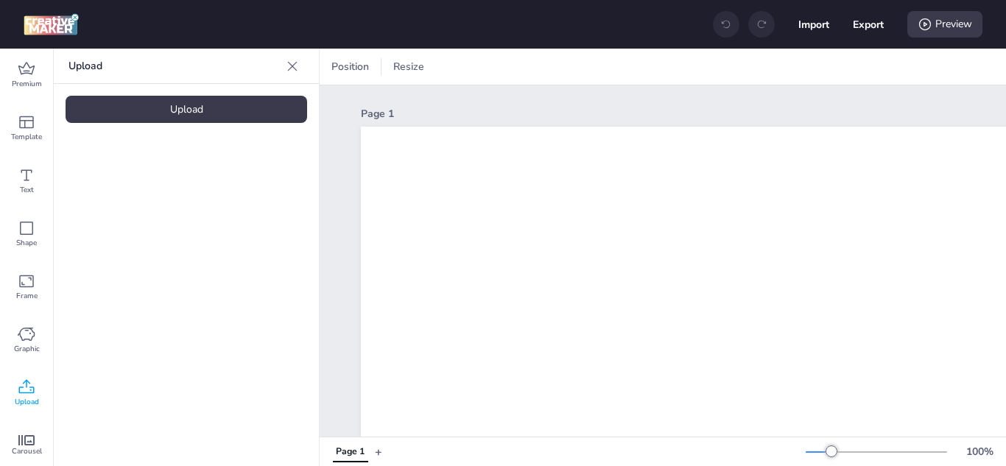
click at [200, 105] on div "Upload" at bounding box center [187, 109] width 242 height 27
click at [122, 195] on video at bounding box center [125, 205] width 118 height 59
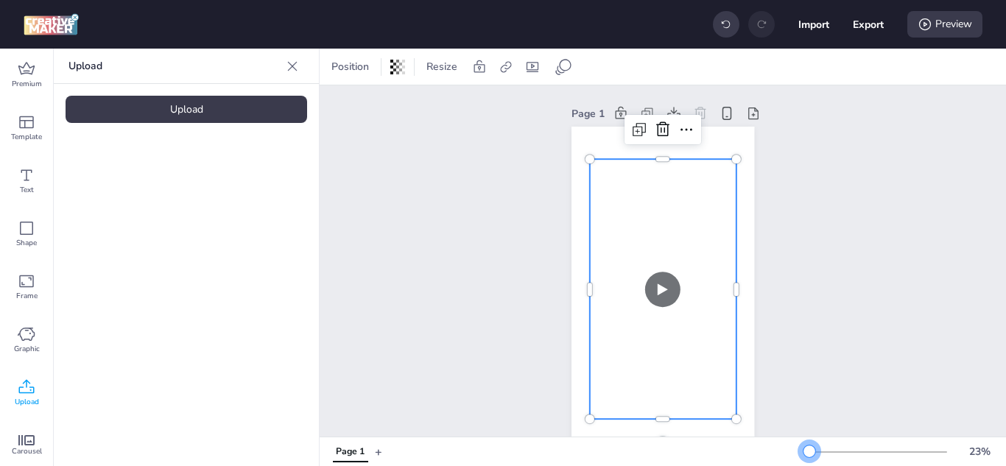
drag, startPoint x: 822, startPoint y: 449, endPoint x: 799, endPoint y: 449, distance: 23.6
click at [804, 449] on div at bounding box center [810, 452] width 12 height 12
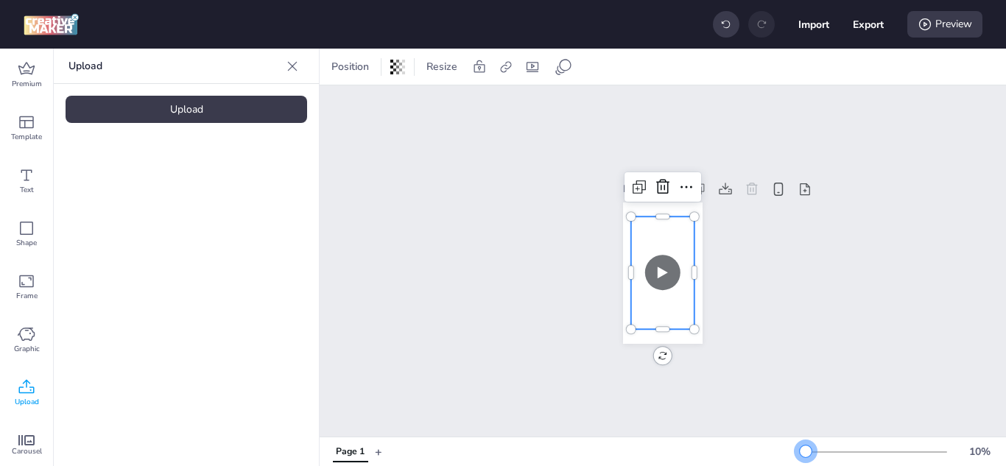
click at [800, 452] on div at bounding box center [806, 452] width 12 height 12
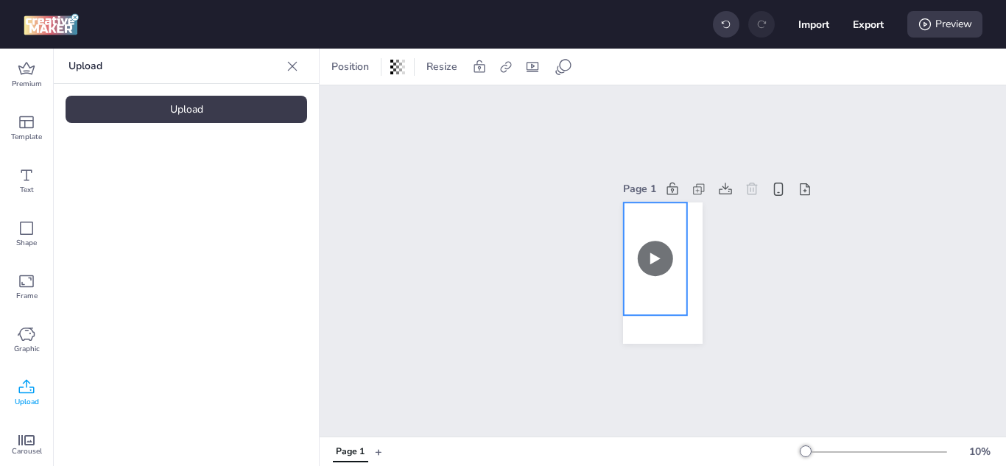
drag, startPoint x: 654, startPoint y: 295, endPoint x: 647, endPoint y: 281, distance: 15.8
click at [647, 281] on video at bounding box center [655, 259] width 63 height 113
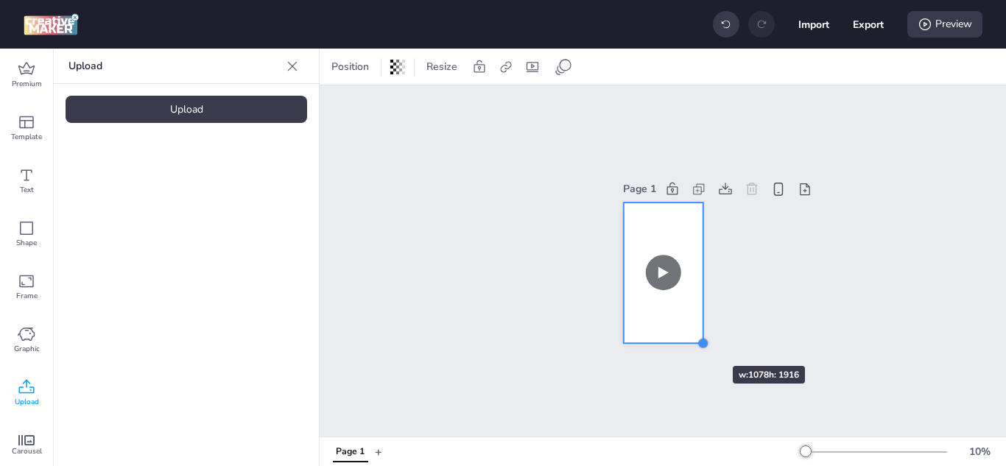
drag, startPoint x: 679, startPoint y: 312, endPoint x: 689, endPoint y: 340, distance: 29.6
click at [698, 340] on div at bounding box center [704, 343] width 12 height 12
click at [536, 62] on icon at bounding box center [533, 67] width 12 height 10
select select "contain"
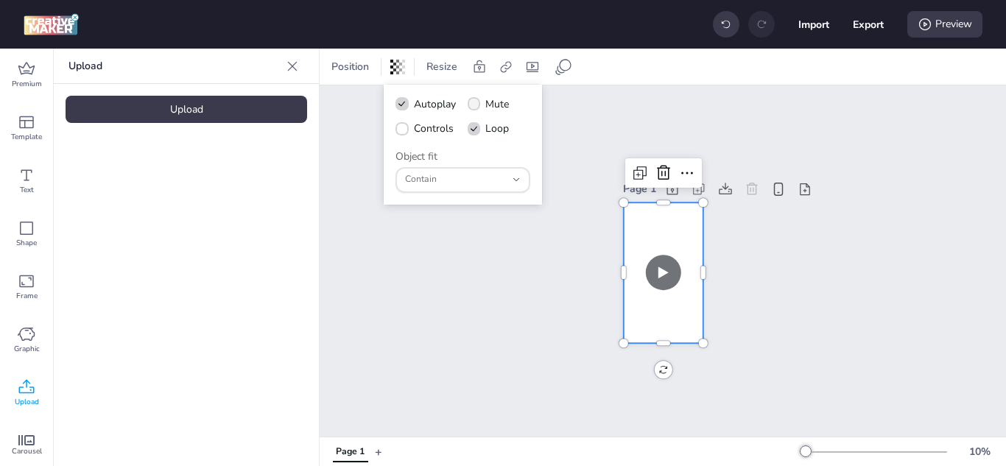
click at [470, 109] on span at bounding box center [474, 103] width 13 height 13
click at [470, 109] on input "Mute" at bounding box center [472, 110] width 10 height 10
checkbox input "true"
click at [393, 130] on label "Controls" at bounding box center [424, 129] width 69 height 26
click at [395, 130] on input "Controls" at bounding box center [400, 135] width 10 height 10
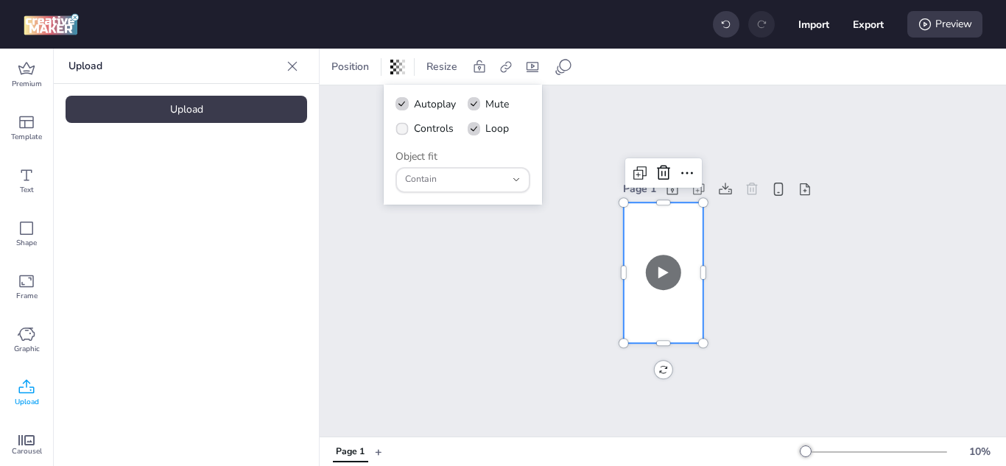
checkbox input "true"
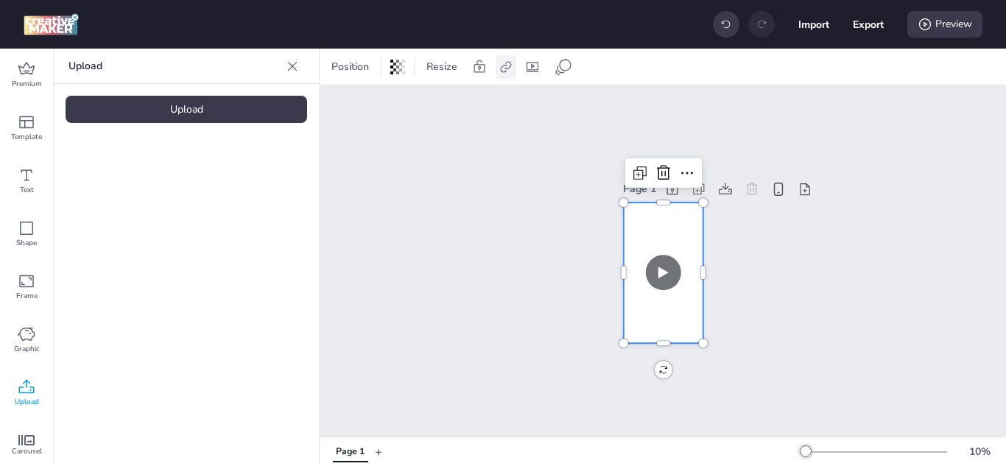
click at [505, 65] on icon at bounding box center [505, 66] width 11 height 11
click at [361, 99] on span at bounding box center [357, 103] width 13 height 13
click at [359, 105] on input "Activate hyperlink" at bounding box center [355, 110] width 10 height 10
checkbox input "true"
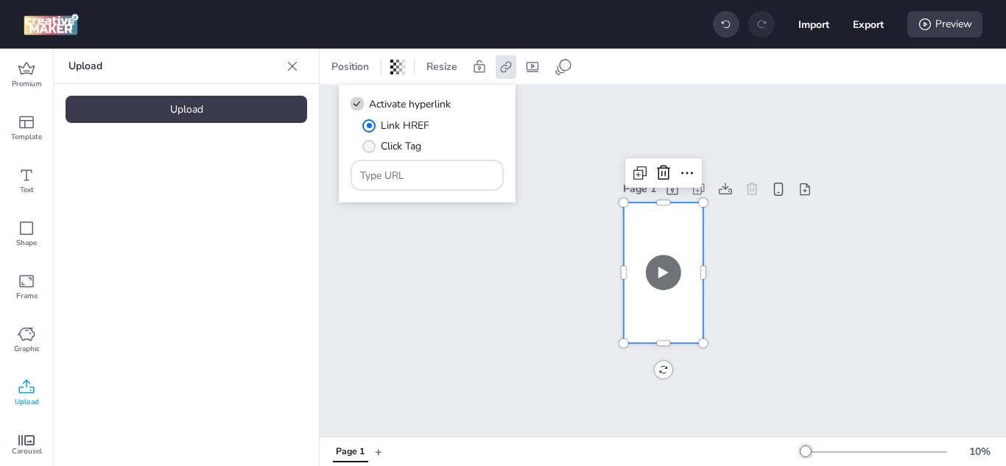
click at [378, 147] on label "Click Tag" at bounding box center [391, 146] width 69 height 26
click at [371, 147] on input "Click Tag" at bounding box center [367, 152] width 10 height 10
radio input "true"
click at [414, 170] on input "Type URL" at bounding box center [427, 175] width 135 height 15
paste input "[URL][DOMAIN_NAME]"
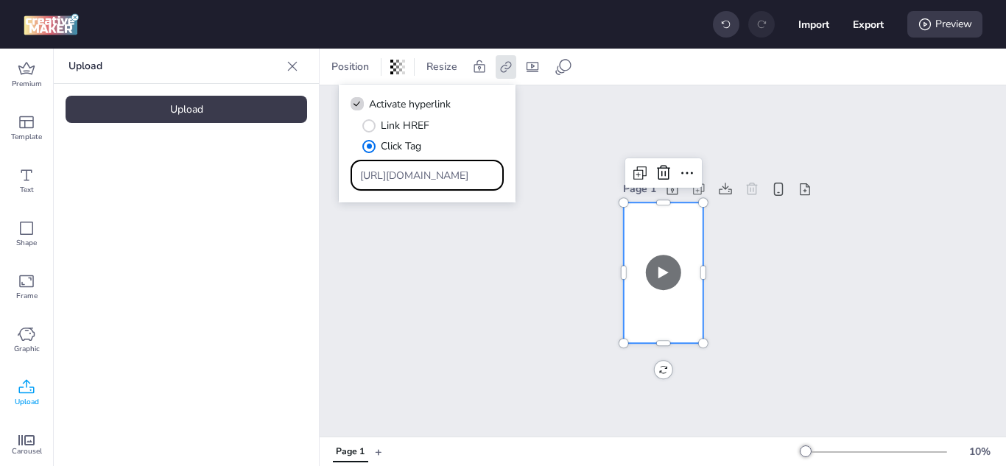
scroll to position [0, 2161]
type input "[URL][DOMAIN_NAME]"
click at [874, 21] on button "Export" at bounding box center [868, 24] width 31 height 31
select select "html"
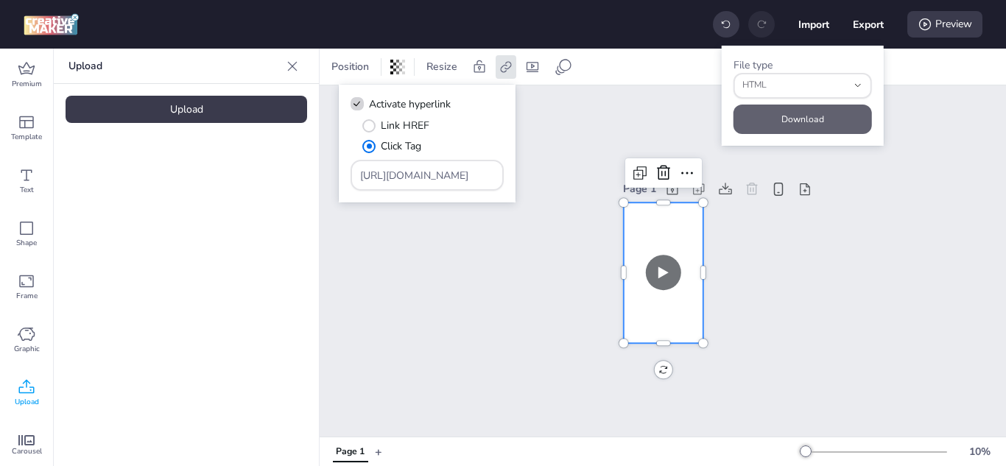
click at [818, 108] on button "Download" at bounding box center [803, 119] width 138 height 29
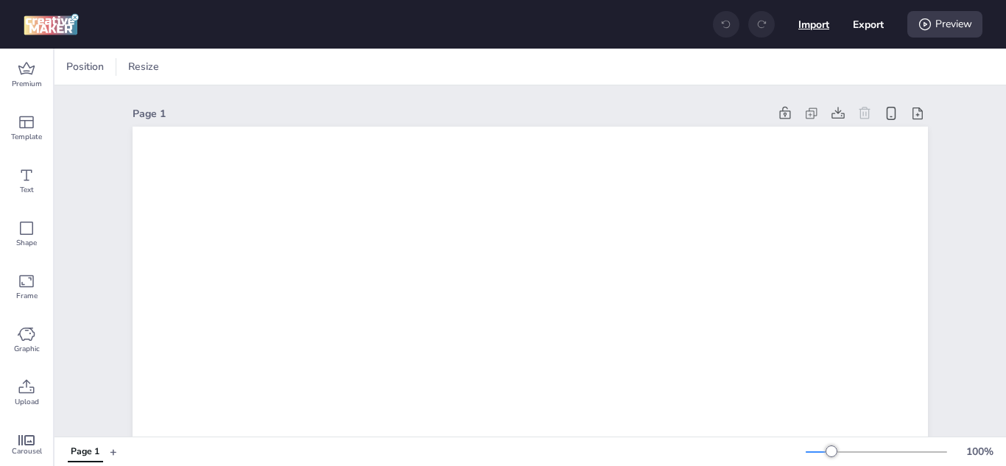
click at [813, 29] on button "Import" at bounding box center [814, 24] width 31 height 31
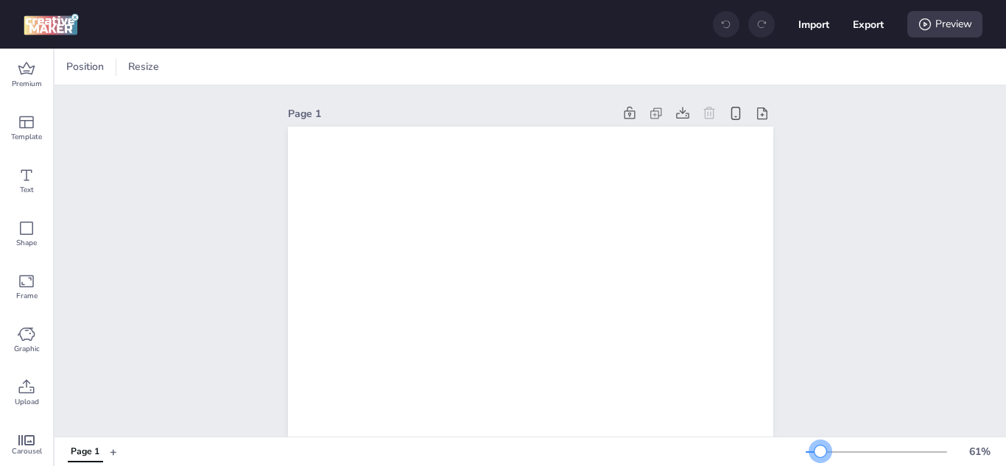
click at [815, 453] on div at bounding box center [821, 452] width 12 height 12
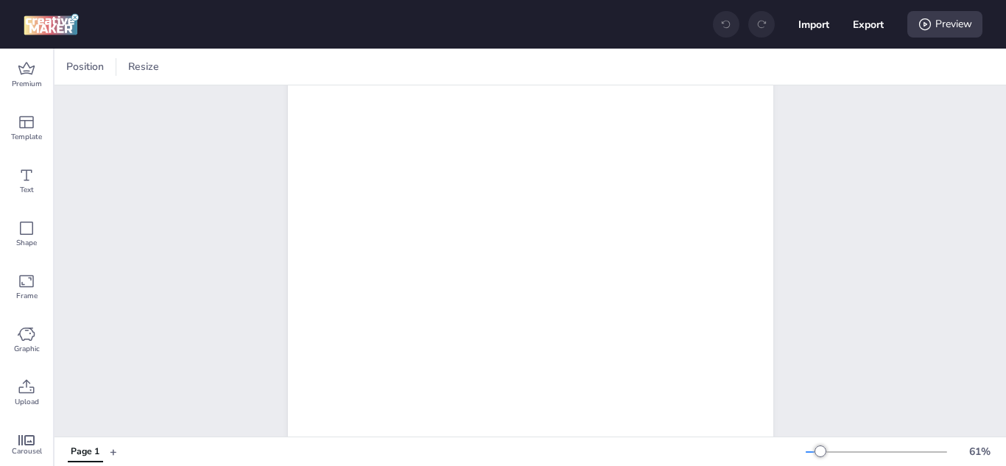
scroll to position [368, 0]
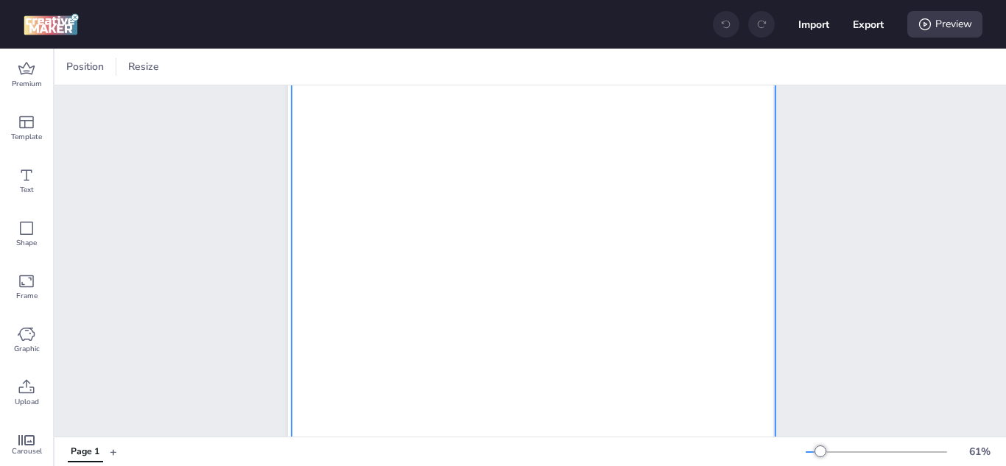
click at [499, 236] on video at bounding box center [533, 189] width 484 height 861
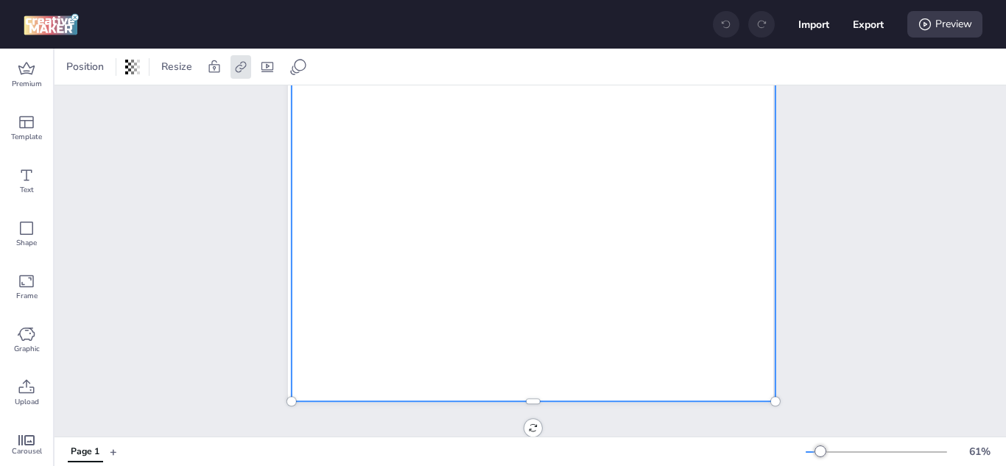
scroll to position [581, 0]
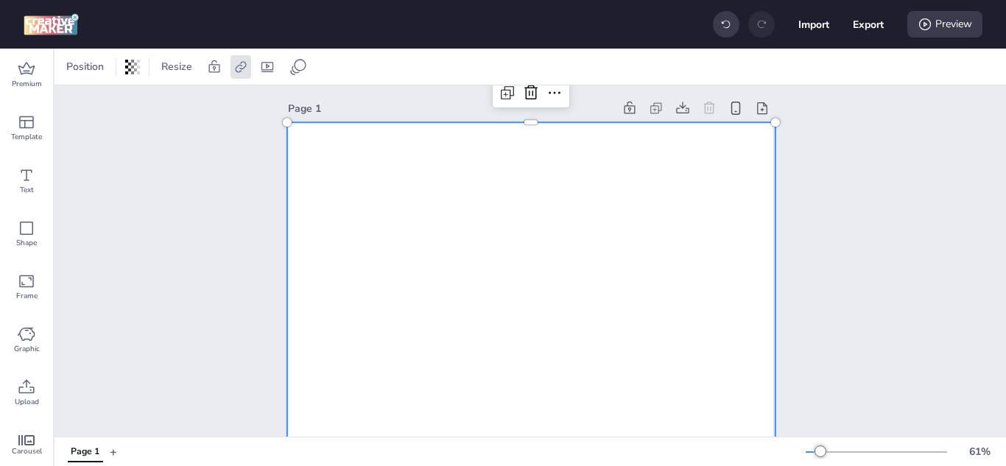
scroll to position [0, 0]
click at [236, 68] on icon at bounding box center [240, 66] width 11 height 11
click at [270, 62] on icon at bounding box center [268, 67] width 12 height 10
select select "contain"
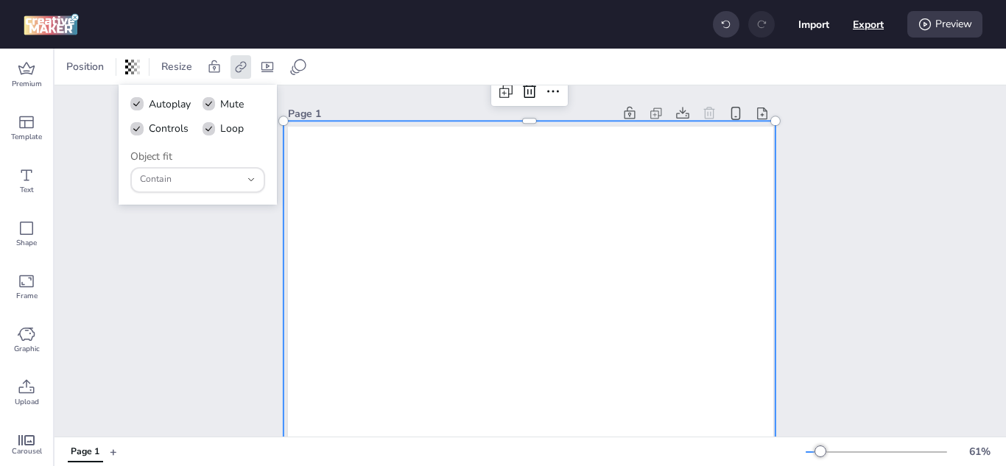
click at [866, 34] on button "Export" at bounding box center [868, 24] width 31 height 31
select select "html"
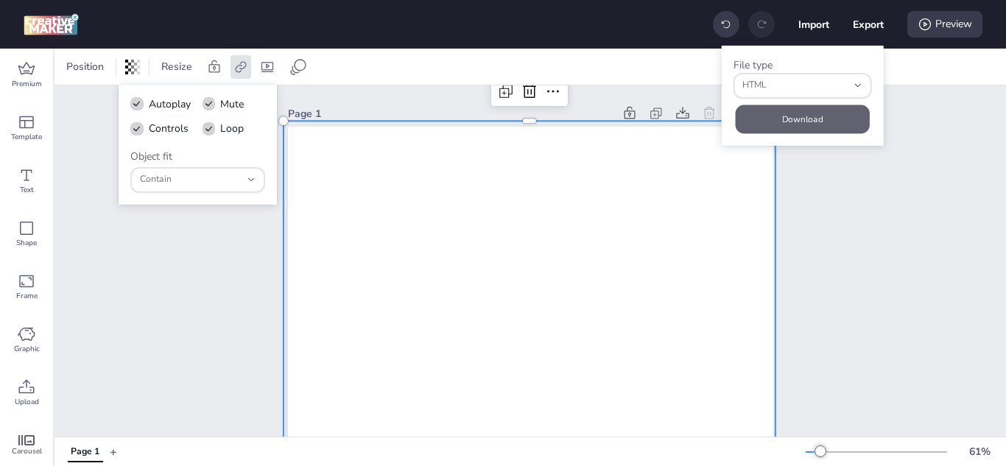
click at [821, 120] on button "Download" at bounding box center [803, 119] width 134 height 29
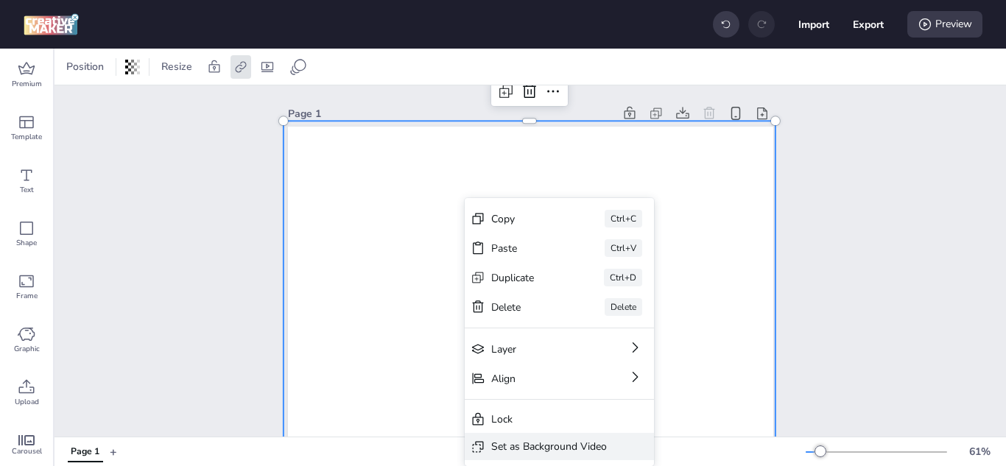
click at [574, 450] on div "Set as Background Video" at bounding box center [549, 446] width 116 height 15
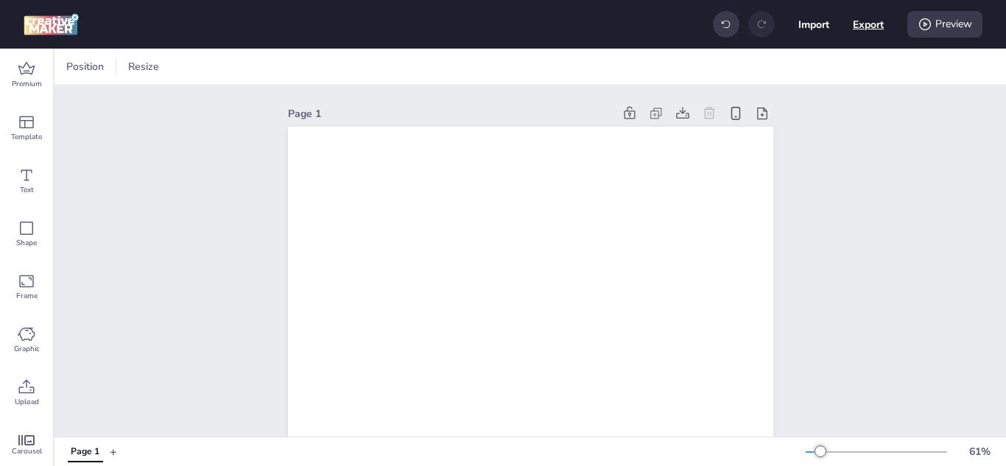
click at [866, 22] on button "Export" at bounding box center [868, 24] width 31 height 31
select select "html"
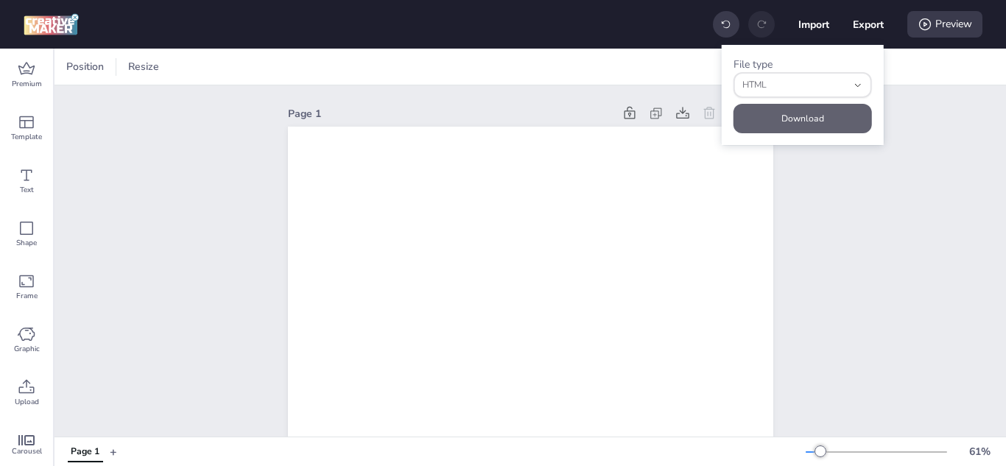
click at [814, 118] on button "Download" at bounding box center [803, 118] width 138 height 29
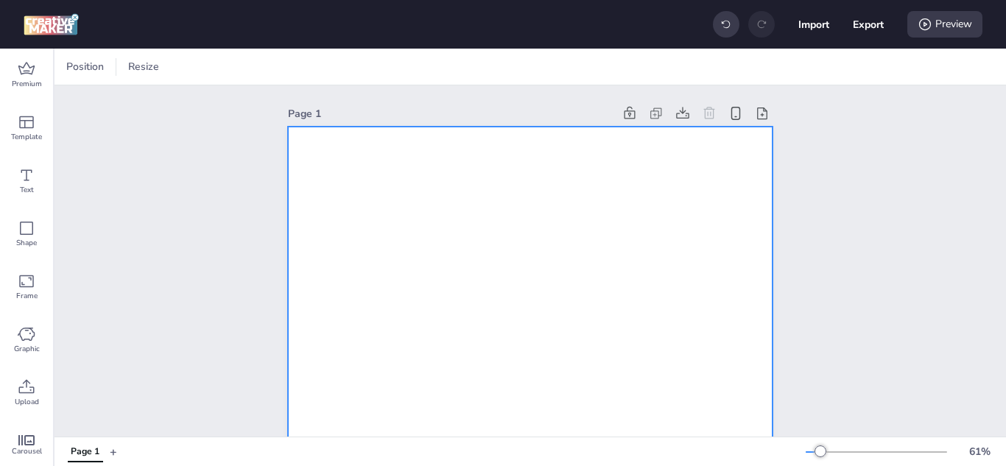
click at [365, 66] on icon at bounding box center [370, 67] width 15 height 15
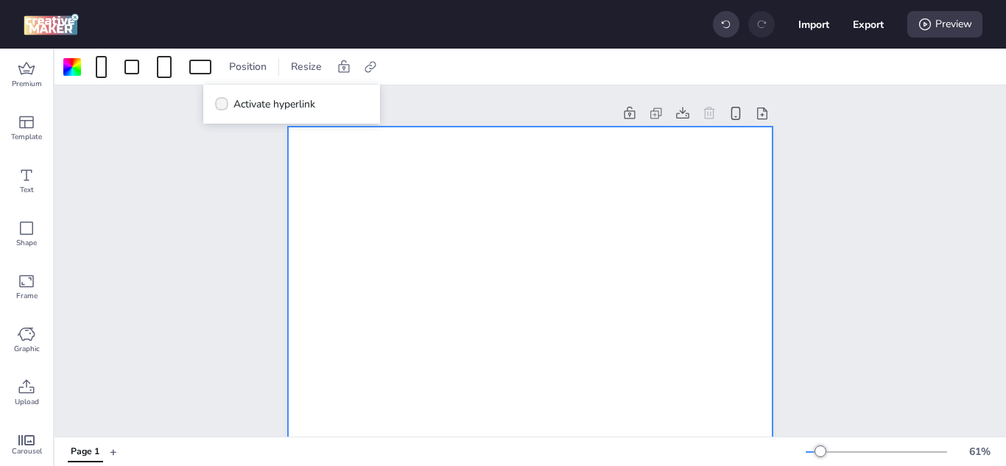
click at [231, 99] on label "Activate hyperlink" at bounding box center [265, 104] width 110 height 26
click at [224, 105] on input "Activate hyperlink" at bounding box center [219, 110] width 10 height 10
checkbox input "true"
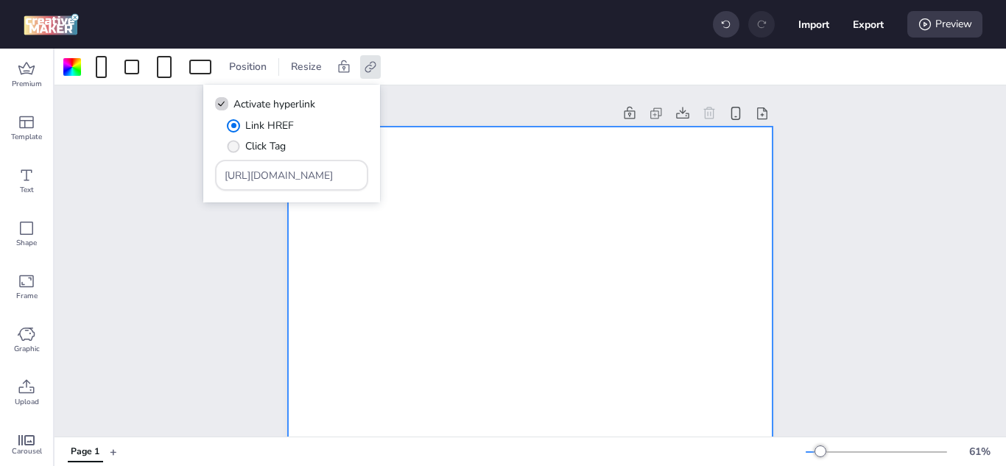
click at [237, 143] on span "" at bounding box center [234, 146] width 13 height 13
click at [236, 147] on input "Click Tag" at bounding box center [231, 152] width 10 height 10
radio input "true"
click at [302, 178] on input "[URL][DOMAIN_NAME]" at bounding box center [292, 175] width 135 height 15
paste input "[URL][DOMAIN_NAME]"
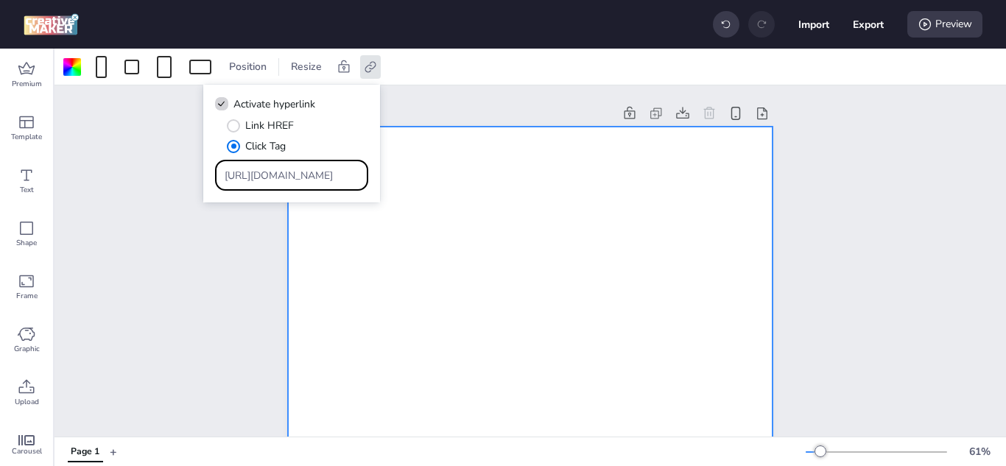
type input "https://wortise.cohttps://web.didiglobal.com/ar/conductor/?country=AR&utm_mediu…"
click at [347, 63] on icon at bounding box center [344, 67] width 15 height 15
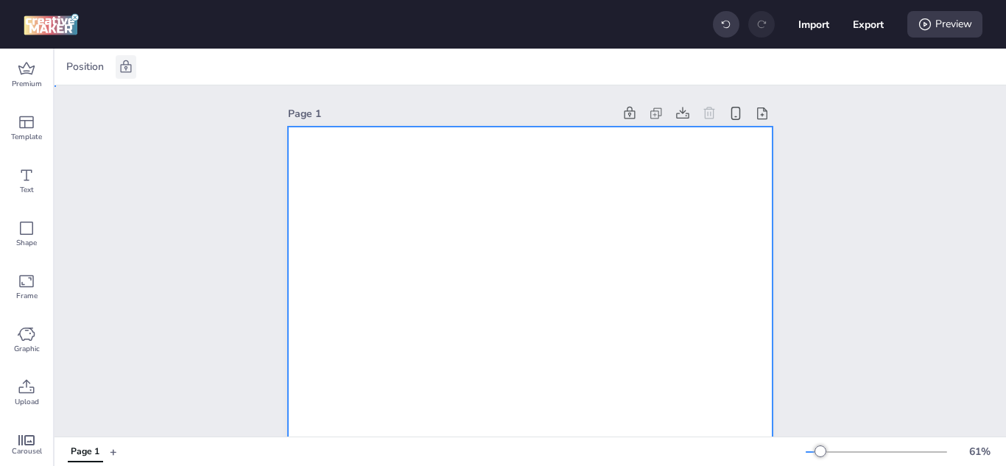
click at [124, 68] on icon at bounding box center [126, 67] width 15 height 15
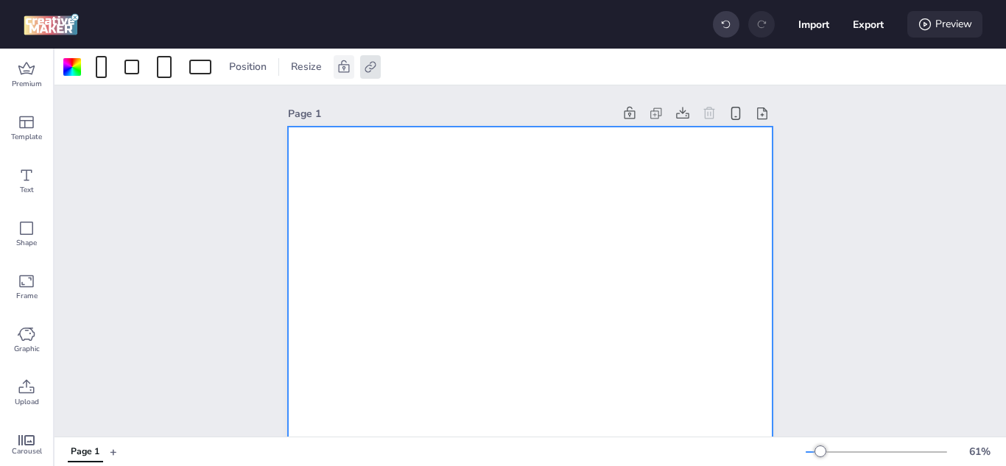
click at [953, 25] on div "Preview" at bounding box center [945, 24] width 75 height 27
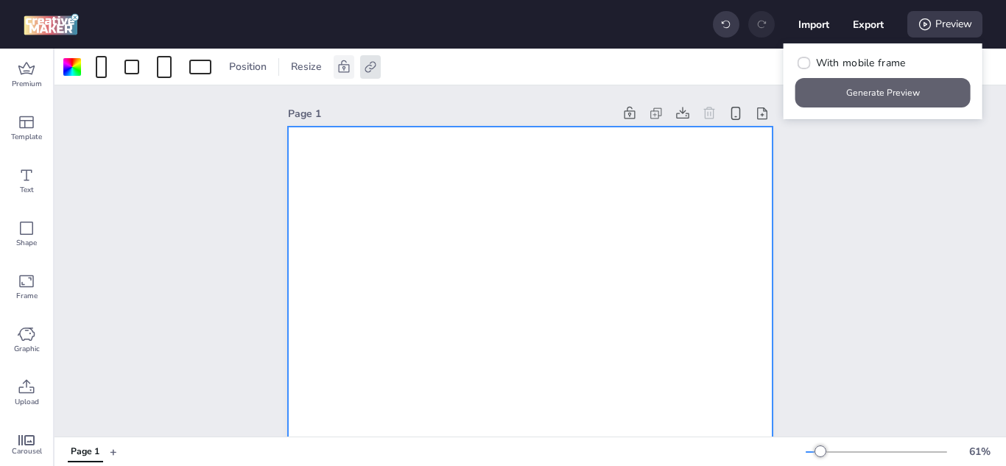
click at [840, 87] on button "Generate Preview" at bounding box center [883, 92] width 175 height 29
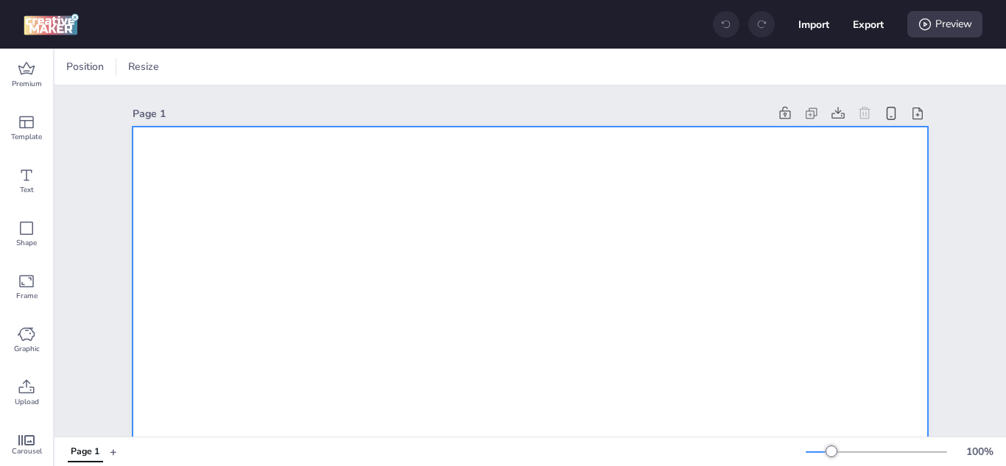
click at [102, 69] on div at bounding box center [101, 67] width 11 height 22
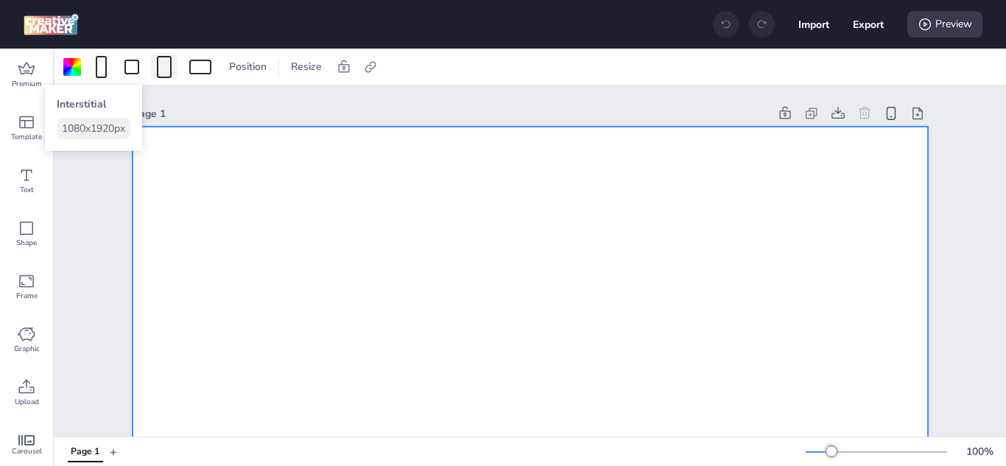
click at [171, 69] on div at bounding box center [164, 67] width 15 height 22
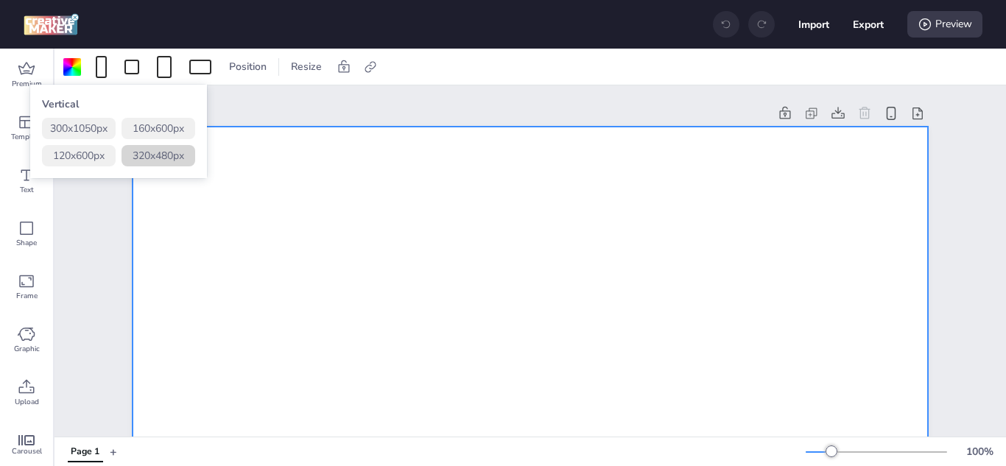
click at [158, 156] on button "320 x 480 px" at bounding box center [159, 155] width 74 height 21
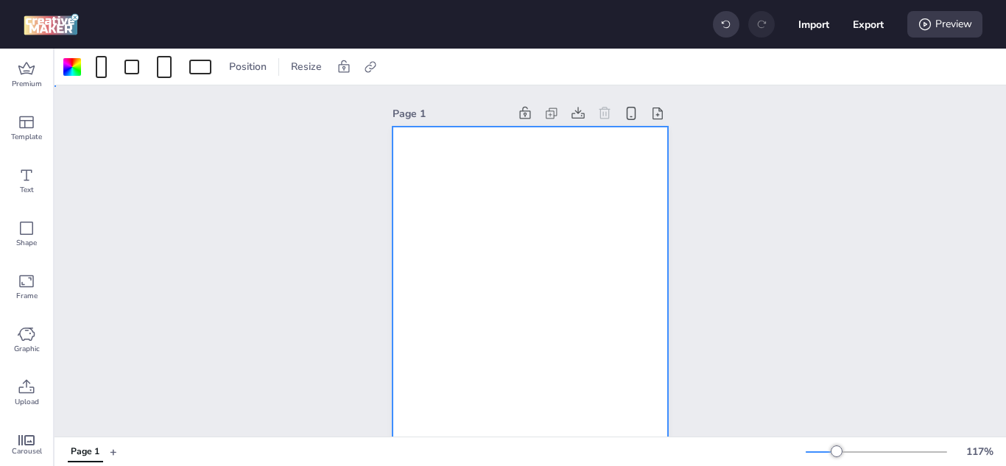
click at [460, 211] on div at bounding box center [530, 334] width 275 height 414
click at [24, 399] on span "Upload" at bounding box center [27, 402] width 24 height 12
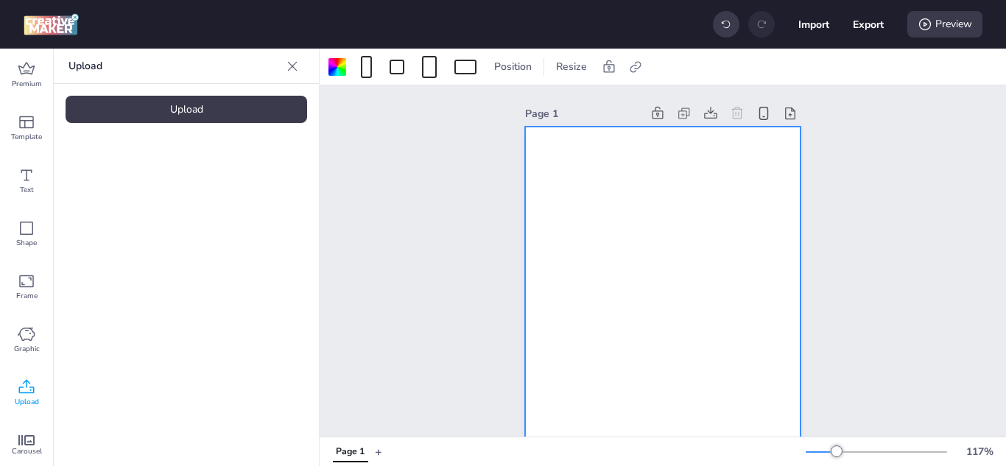
click at [164, 108] on div "Upload" at bounding box center [187, 109] width 242 height 27
click at [123, 190] on video at bounding box center [125, 205] width 118 height 59
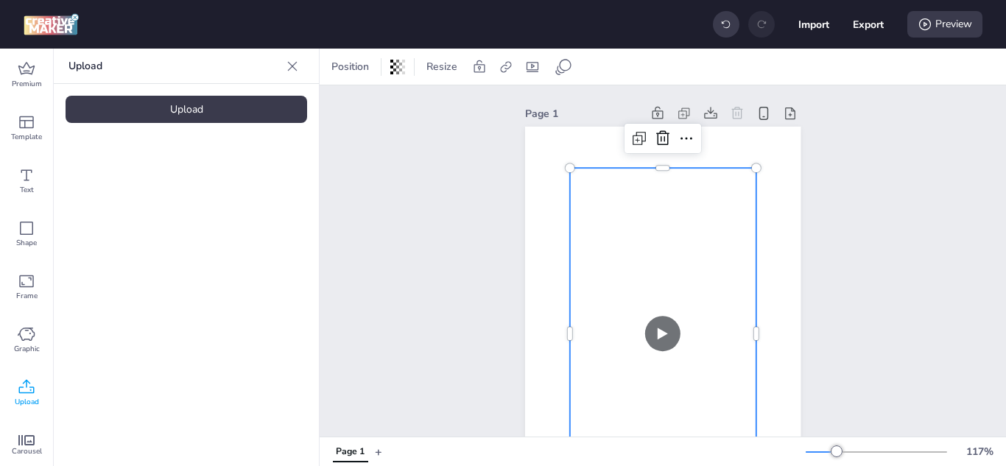
click at [622, 208] on video at bounding box center [663, 333] width 186 height 331
click at [505, 68] on icon at bounding box center [505, 66] width 11 height 11
click at [357, 100] on icon at bounding box center [357, 103] width 10 height 7
click at [357, 105] on input "Activate hyperlink" at bounding box center [355, 110] width 10 height 10
checkbox input "true"
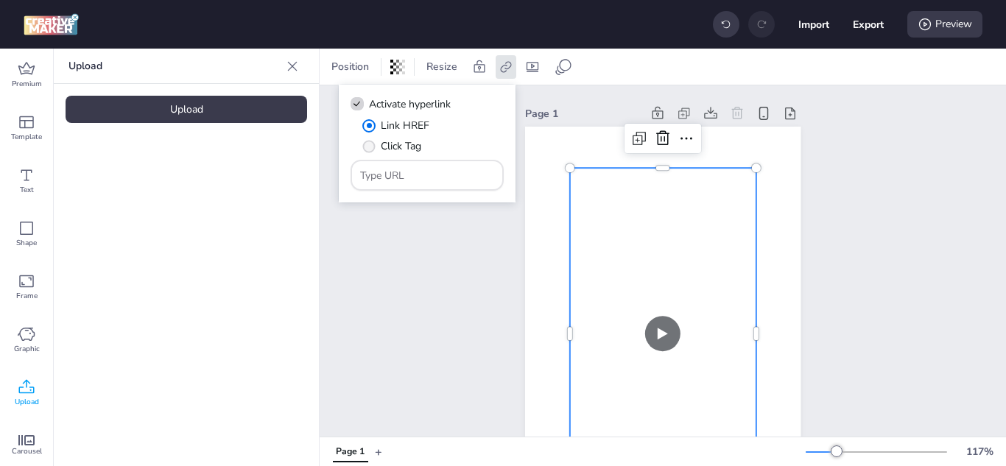
click at [368, 147] on span "" at bounding box center [369, 146] width 13 height 13
click at [368, 147] on input "Click Tag" at bounding box center [367, 152] width 10 height 10
radio input "true"
click at [395, 175] on input "Type URL" at bounding box center [427, 175] width 135 height 15
paste input "[URL][DOMAIN_NAME]"
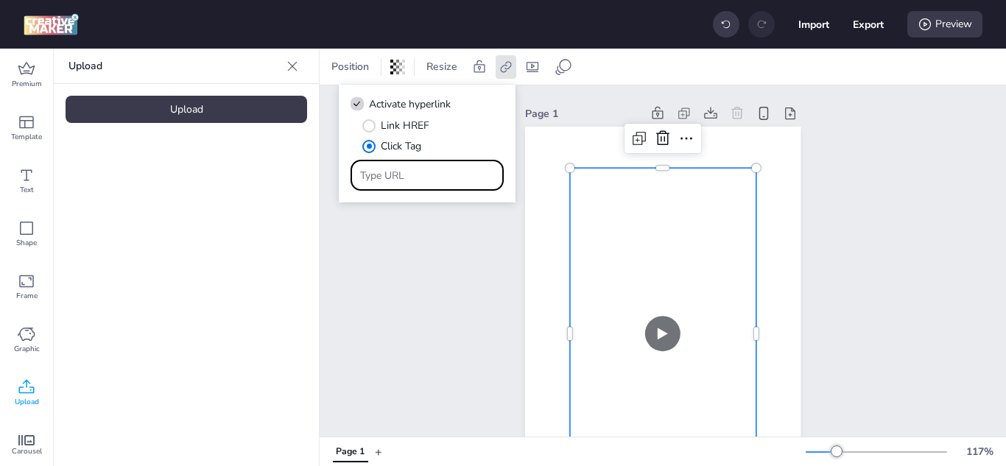
type input "[URL][DOMAIN_NAME]"
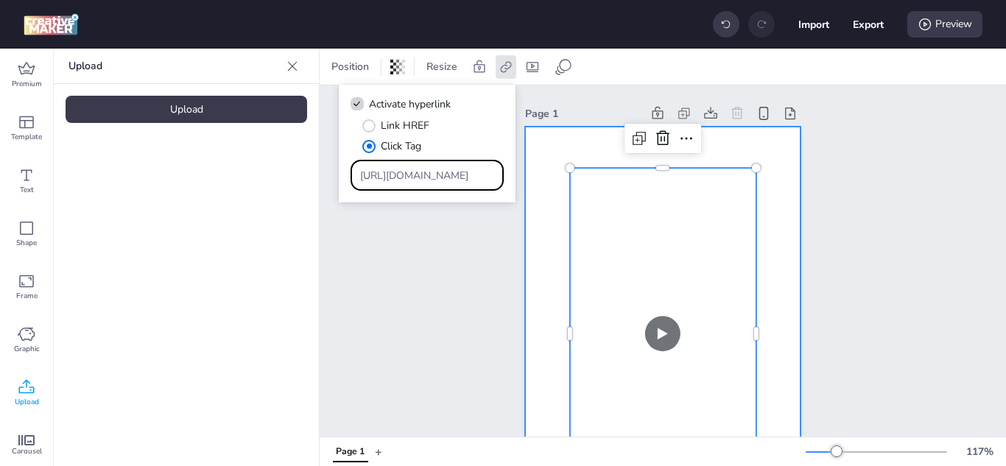
click at [538, 255] on div at bounding box center [662, 334] width 275 height 414
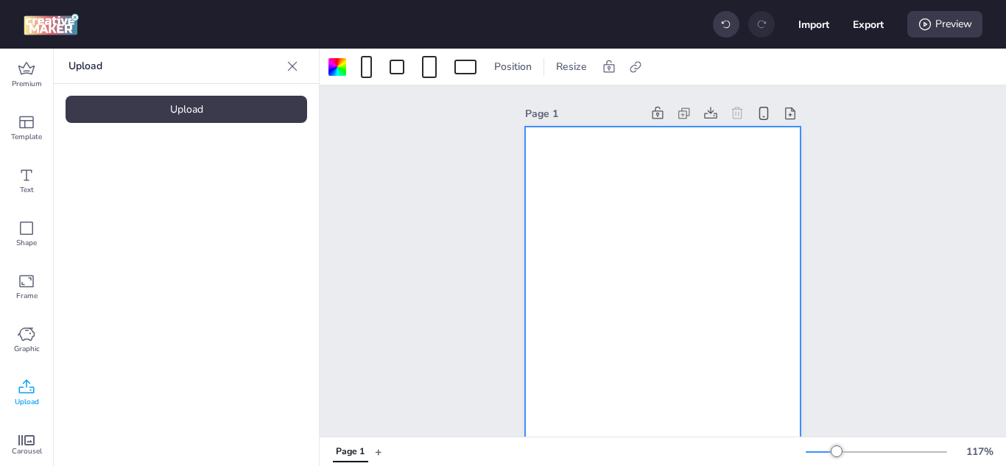
click at [646, 63] on div "Position Resize" at bounding box center [493, 67] width 335 height 24
click at [642, 63] on div at bounding box center [635, 67] width 21 height 24
click at [492, 99] on span at bounding box center [486, 103] width 13 height 13
click at [489, 105] on input "Activate hyperlink" at bounding box center [485, 110] width 10 height 10
checkbox input "true"
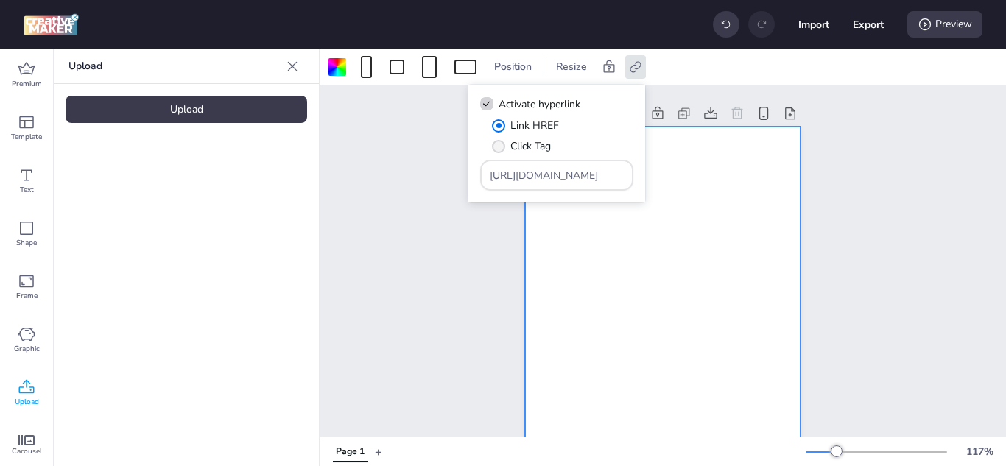
click at [499, 150] on span "" at bounding box center [498, 146] width 13 height 13
click at [499, 150] on input "Click Tag" at bounding box center [496, 152] width 10 height 10
radio input "true"
drag, startPoint x: 599, startPoint y: 183, endPoint x: 434, endPoint y: 175, distance: 165.2
click at [434, 175] on body "Import Export Preview Premium Template Text Shape Frame Graphic Upload Carousel…" at bounding box center [503, 233] width 1006 height 466
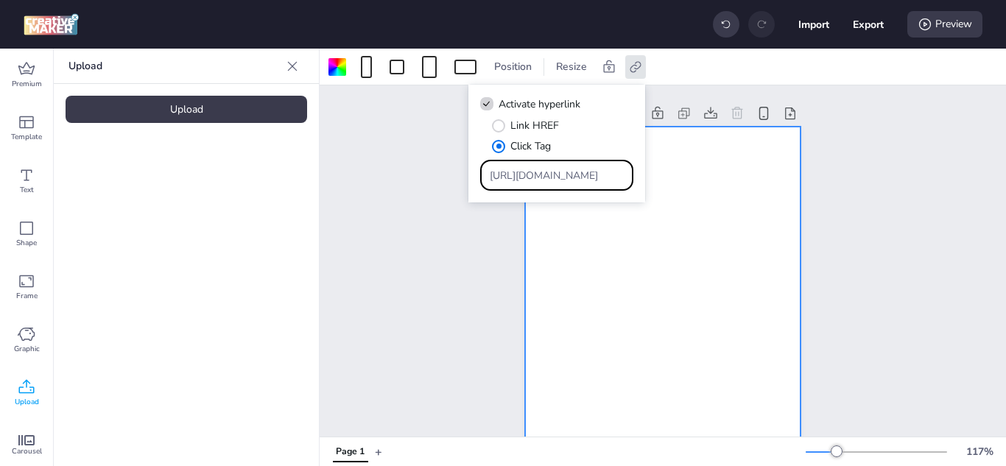
paste input "[DOMAIN_NAME][URL]"
type input "[URL][DOMAIN_NAME]"
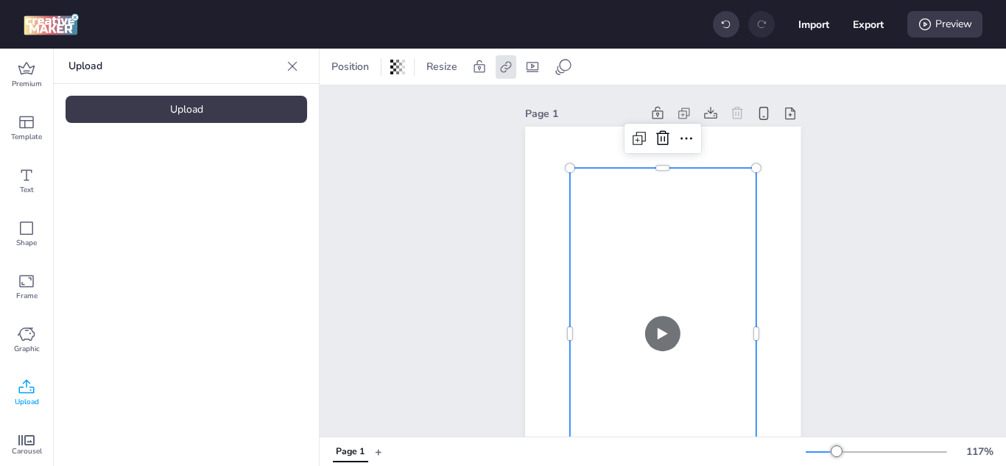
click at [689, 220] on video at bounding box center [663, 333] width 186 height 331
click at [538, 71] on icon at bounding box center [533, 67] width 12 height 10
select select "contain"
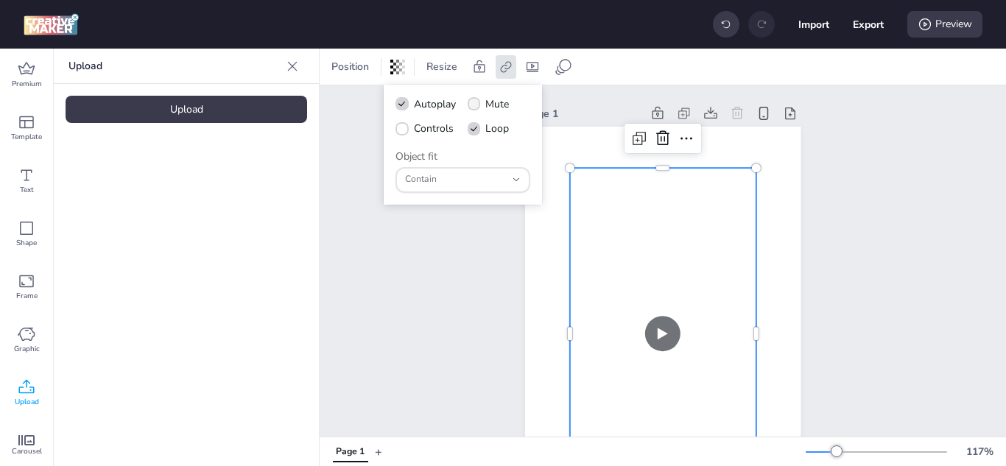
click at [477, 99] on span at bounding box center [474, 103] width 13 height 13
click at [477, 105] on input "Mute" at bounding box center [472, 110] width 10 height 10
checkbox input "true"
click at [404, 126] on icon at bounding box center [402, 129] width 10 height 8
click at [404, 130] on input "Controls" at bounding box center [400, 135] width 10 height 10
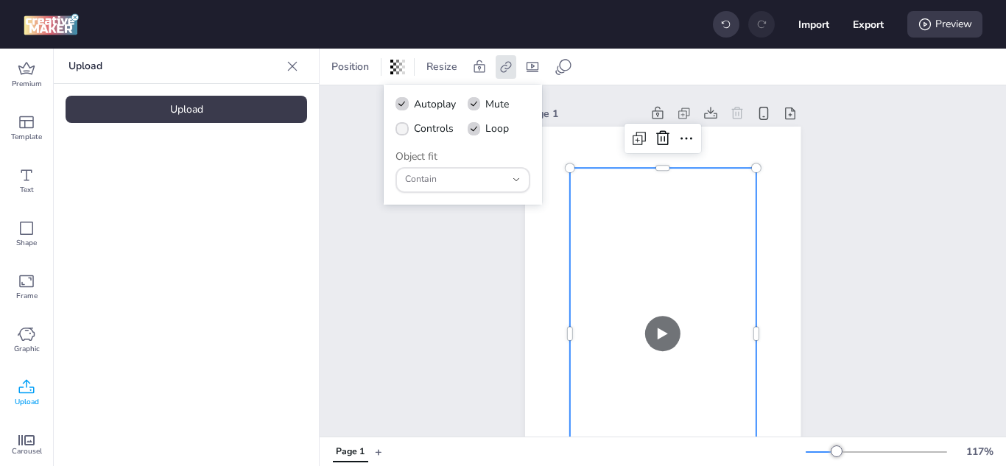
checkbox input "true"
click at [513, 186] on button "Contain" at bounding box center [463, 180] width 135 height 26
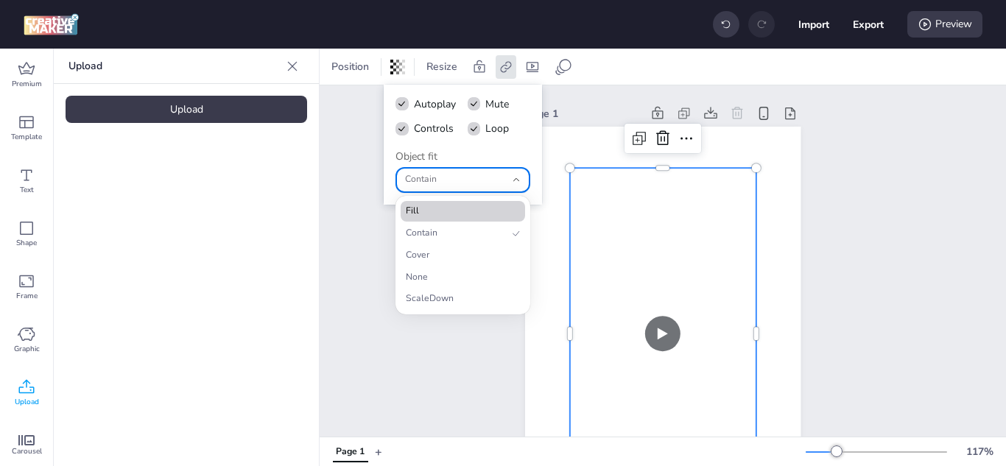
click at [452, 208] on span "Fill" at bounding box center [457, 211] width 102 height 13
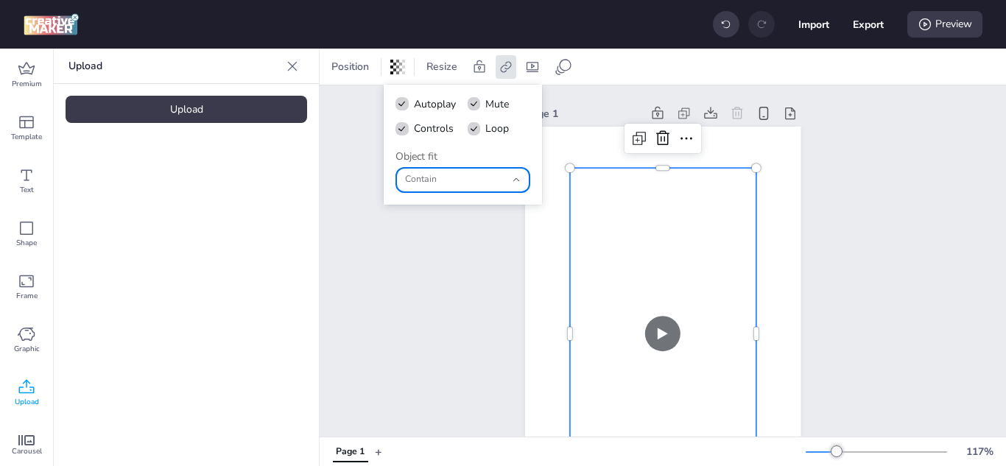
type input "fill"
select select "fill"
click at [872, 28] on button "Export" at bounding box center [869, 25] width 30 height 30
select select "html"
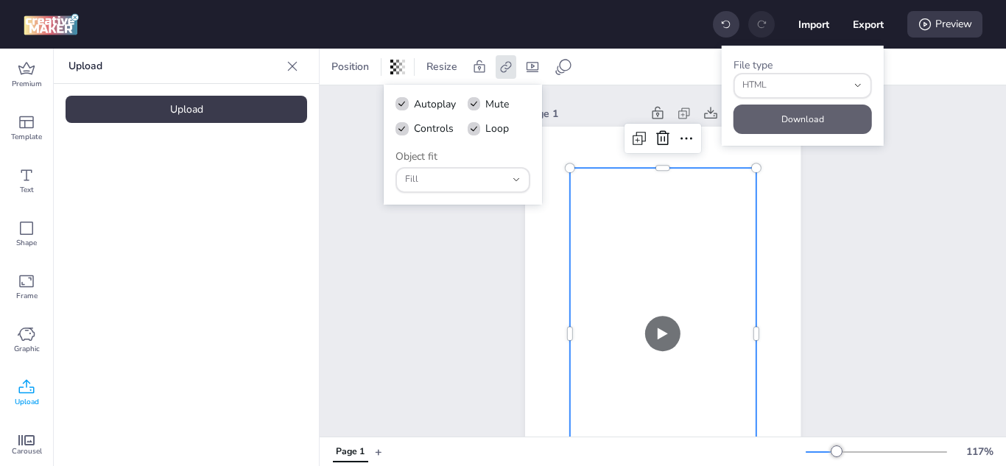
click at [804, 116] on button "Download" at bounding box center [803, 119] width 138 height 29
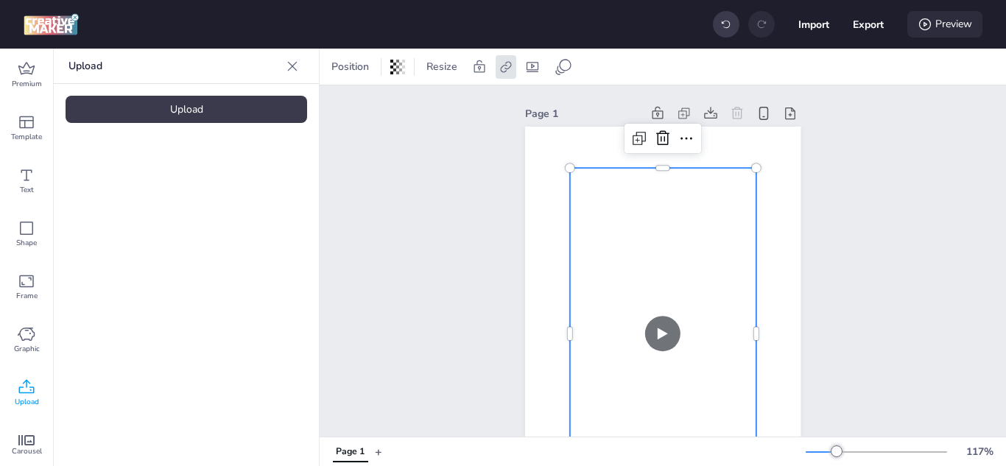
click at [955, 21] on div "Preview" at bounding box center [945, 24] width 75 height 27
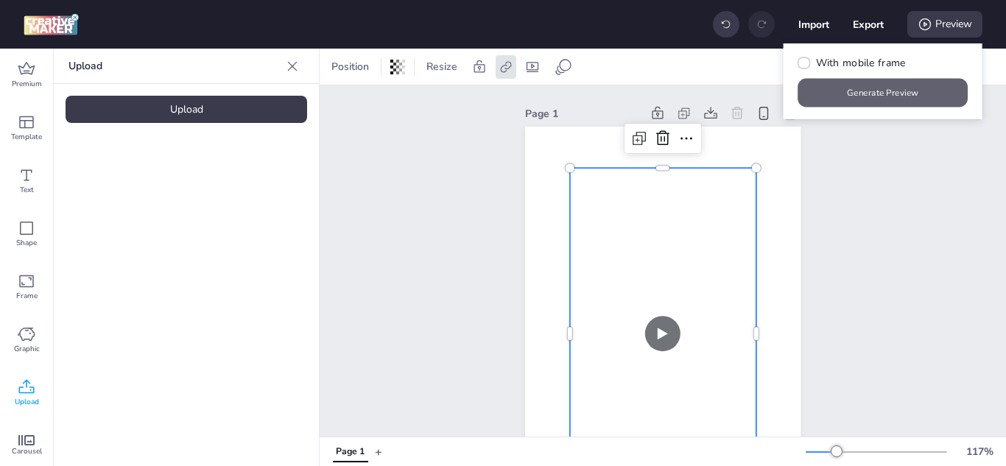
click at [872, 90] on button "Generate Preview" at bounding box center [884, 93] width 170 height 29
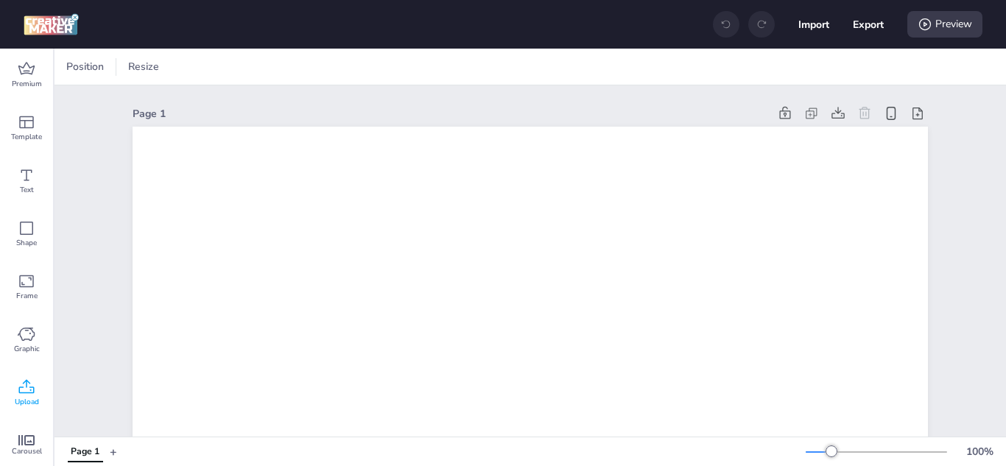
click at [33, 387] on icon at bounding box center [26, 386] width 15 height 14
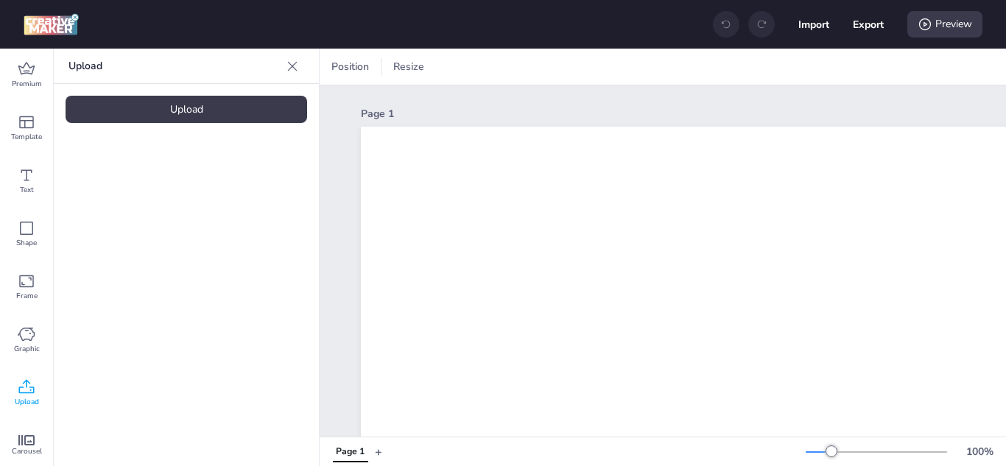
click at [192, 90] on div "Upload Upload" at bounding box center [186, 258] width 265 height 418
click at [189, 110] on div "Upload" at bounding box center [187, 109] width 242 height 27
click at [133, 192] on video at bounding box center [125, 205] width 118 height 59
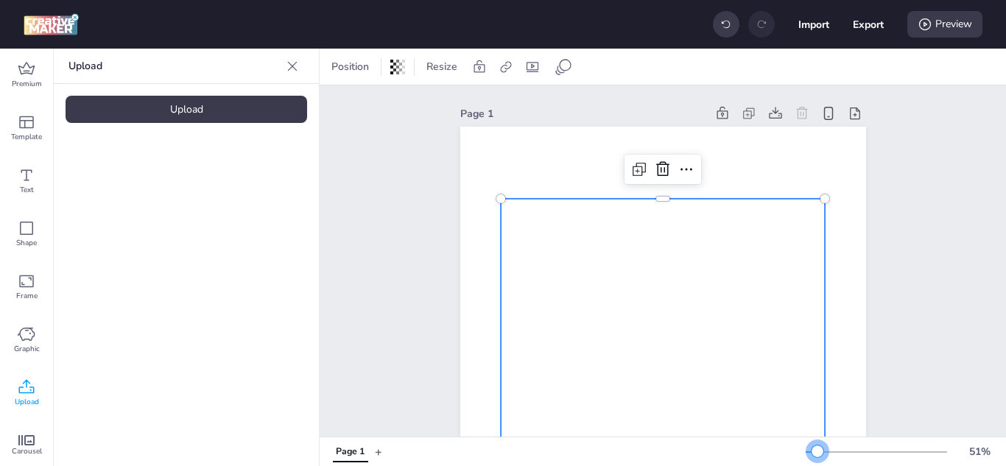
drag, startPoint x: 823, startPoint y: 450, endPoint x: 807, endPoint y: 450, distance: 16.2
click at [812, 450] on div at bounding box center [818, 452] width 12 height 12
click at [513, 68] on icon at bounding box center [506, 67] width 15 height 15
click at [356, 102] on icon at bounding box center [357, 104] width 10 height 8
click at [356, 105] on input "Activate hyperlink" at bounding box center [355, 110] width 10 height 10
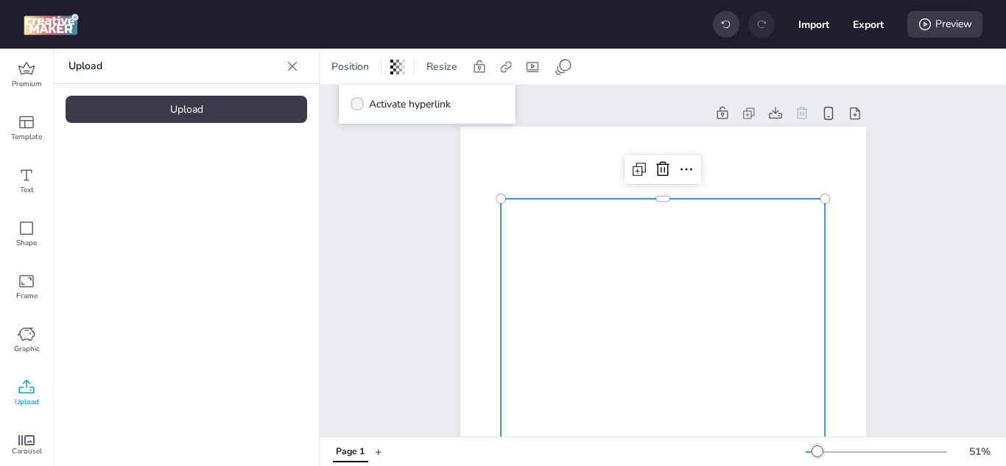
checkbox input "true"
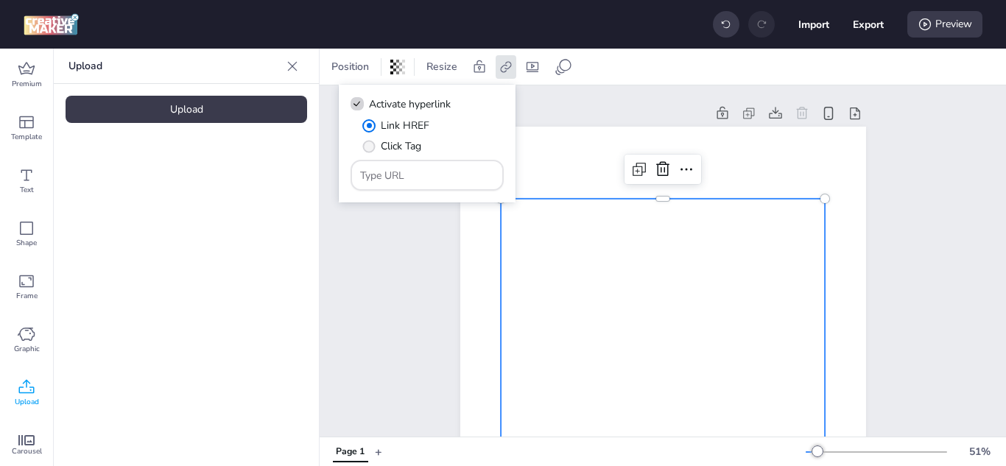
click at [368, 142] on span "" at bounding box center [369, 146] width 13 height 13
click at [368, 147] on input "Click Tag" at bounding box center [367, 152] width 10 height 10
radio input "true"
click at [430, 178] on input "Type URL" at bounding box center [427, 175] width 135 height 15
paste input "[URL][DOMAIN_NAME]"
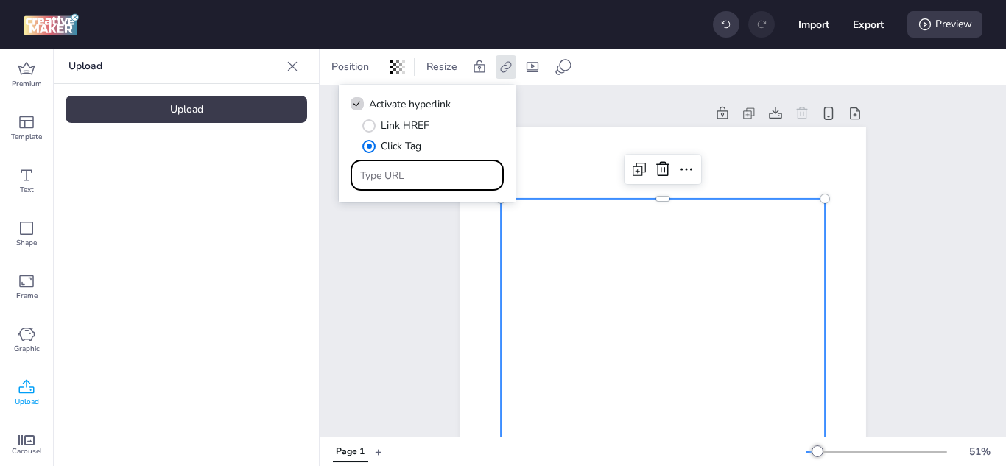
type input "[URL][DOMAIN_NAME]"
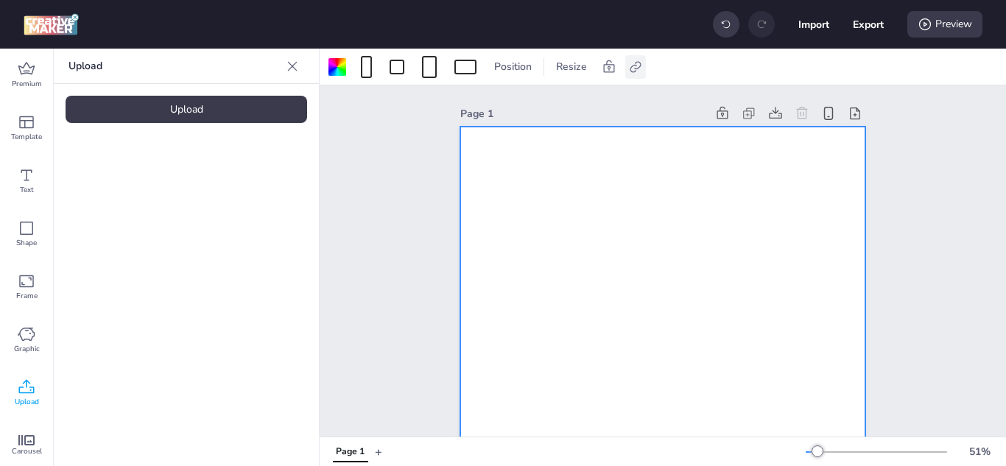
click at [633, 66] on icon at bounding box center [635, 67] width 15 height 15
click at [565, 112] on label "Activate hyperlink" at bounding box center [530, 104] width 110 height 26
click at [489, 112] on input "Activate hyperlink" at bounding box center [485, 110] width 10 height 10
checkbox input "true"
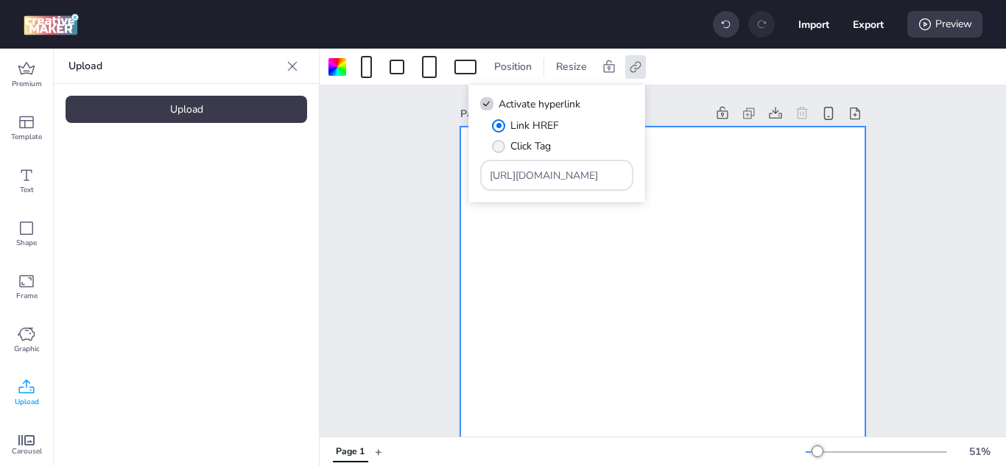
click at [516, 139] on span "Click Tag" at bounding box center [530, 145] width 41 height 15
click at [501, 147] on input "Click Tag" at bounding box center [496, 152] width 10 height 10
radio input "true"
drag, startPoint x: 583, startPoint y: 180, endPoint x: 450, endPoint y: 169, distance: 133.1
click at [450, 169] on body "Import Export Preview Premium Template Text Shape Frame Graphic Upload Carousel…" at bounding box center [503, 233] width 1006 height 466
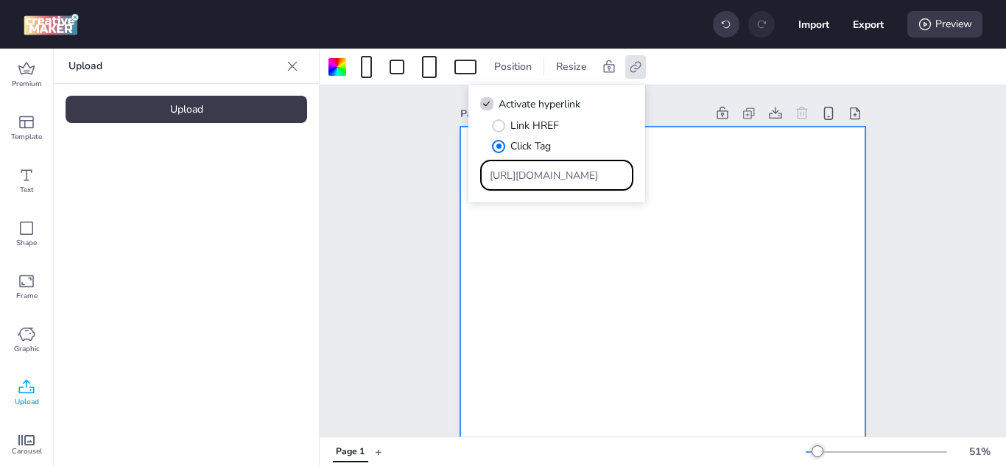
paste input "[DOMAIN_NAME][URL]"
type input "[URL][DOMAIN_NAME]"
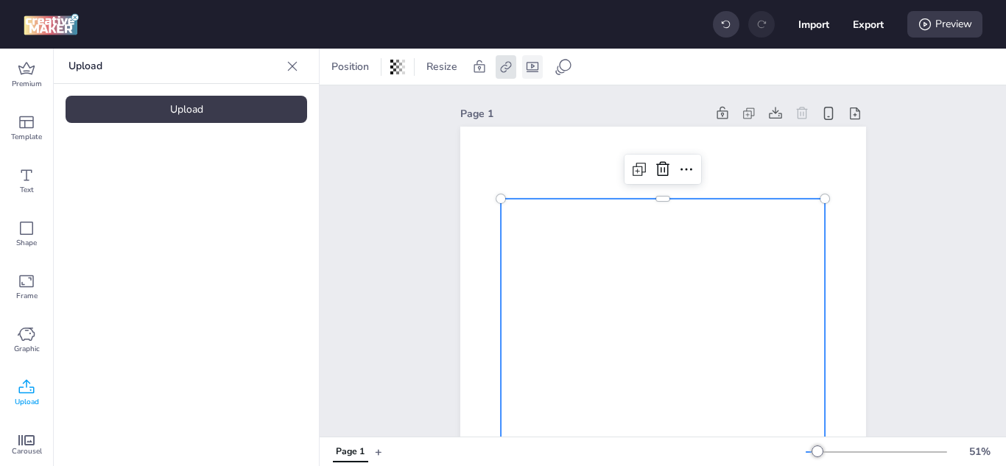
click at [527, 63] on icon at bounding box center [532, 67] width 15 height 15
select select "contain"
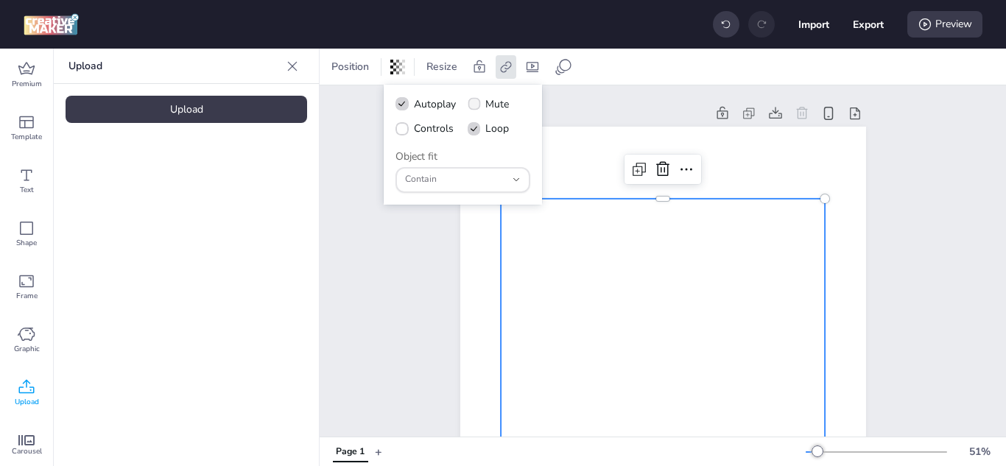
click at [477, 96] on label "Mute" at bounding box center [489, 104] width 52 height 26
click at [477, 105] on input "Mute" at bounding box center [472, 110] width 10 height 10
checkbox input "true"
click at [396, 133] on span at bounding box center [402, 128] width 13 height 13
click at [396, 133] on input "Controls" at bounding box center [400, 135] width 10 height 10
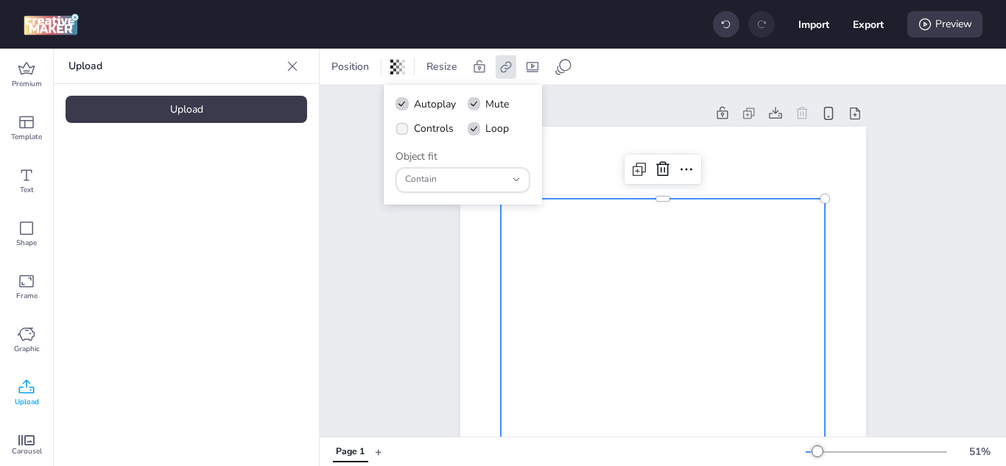
checkbox input "true"
click at [456, 175] on span "Contain" at bounding box center [455, 179] width 101 height 13
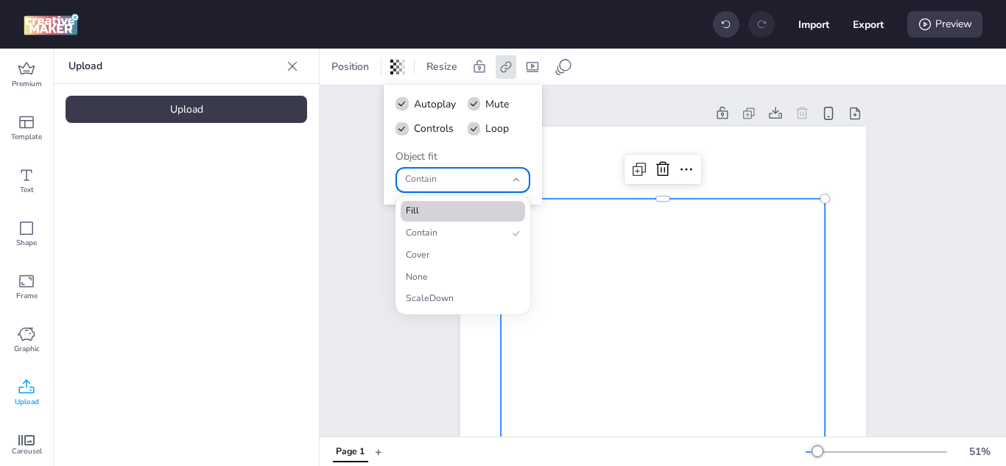
click at [454, 208] on span "Fill" at bounding box center [457, 211] width 102 height 13
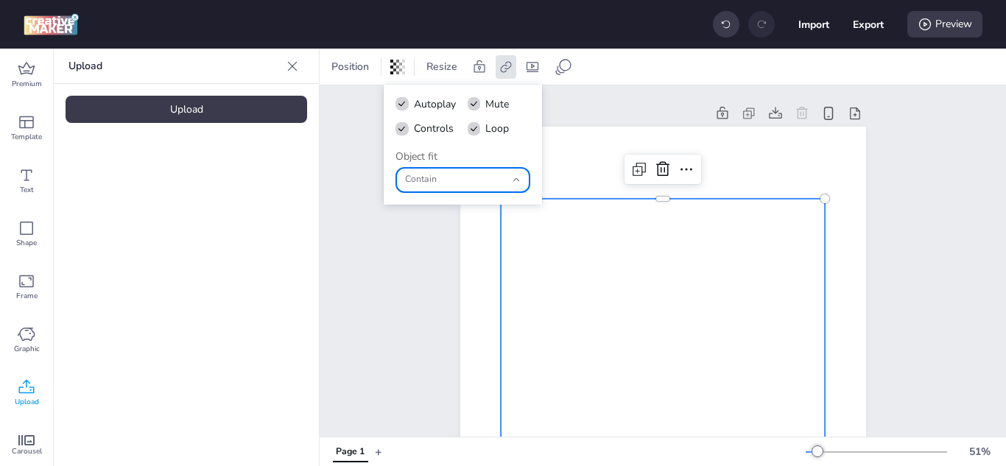
type input "fill"
select select "fill"
click at [948, 25] on div "Preview" at bounding box center [945, 24] width 75 height 27
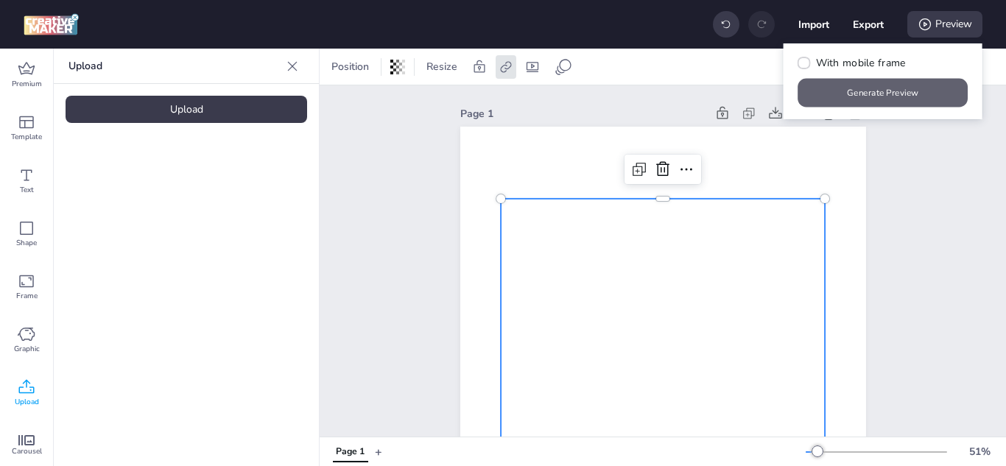
click at [894, 91] on button "Generate Preview" at bounding box center [884, 93] width 170 height 29
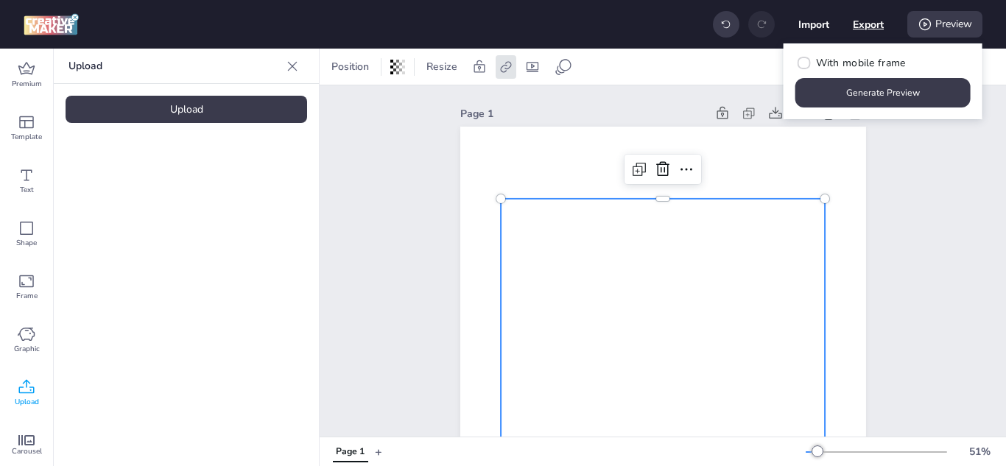
click at [872, 19] on button "Export" at bounding box center [868, 24] width 31 height 31
select select "html"
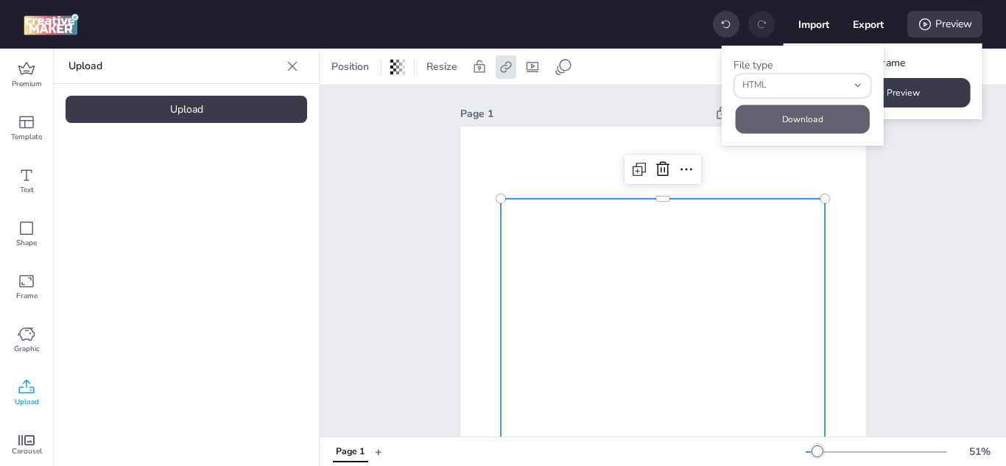
click at [786, 110] on button "Download" at bounding box center [803, 119] width 134 height 29
